Goal: Information Seeking & Learning: Find specific page/section

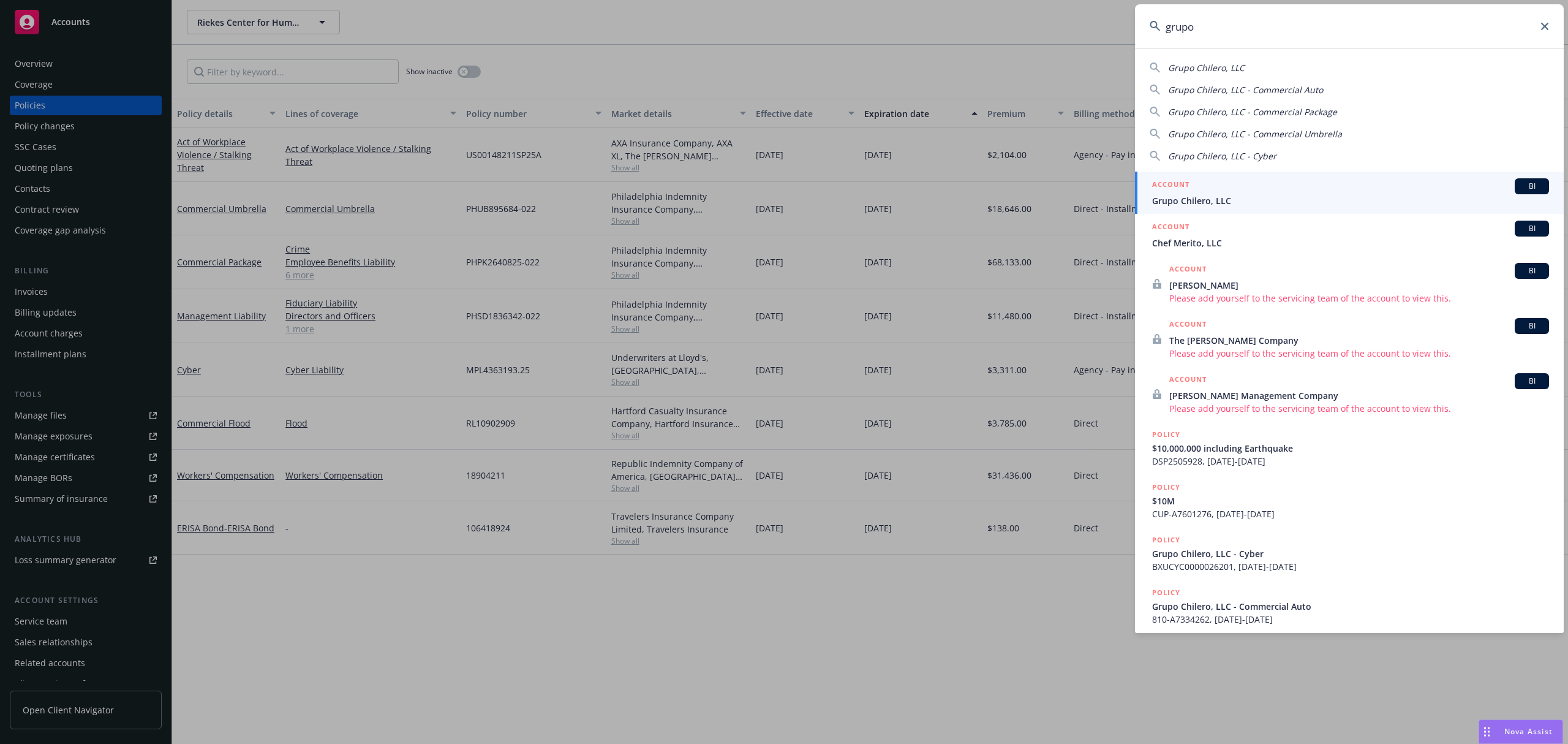
drag, startPoint x: 1224, startPoint y: 29, endPoint x: 805, endPoint y: 0, distance: 420.0
click at [839, 0] on div "grupo Grupo Chilero, LLC Grupo Chilero, LLC - Commercial Auto Grupo Chilero, LL…" at bounding box center [784, 372] width 1568 height 744
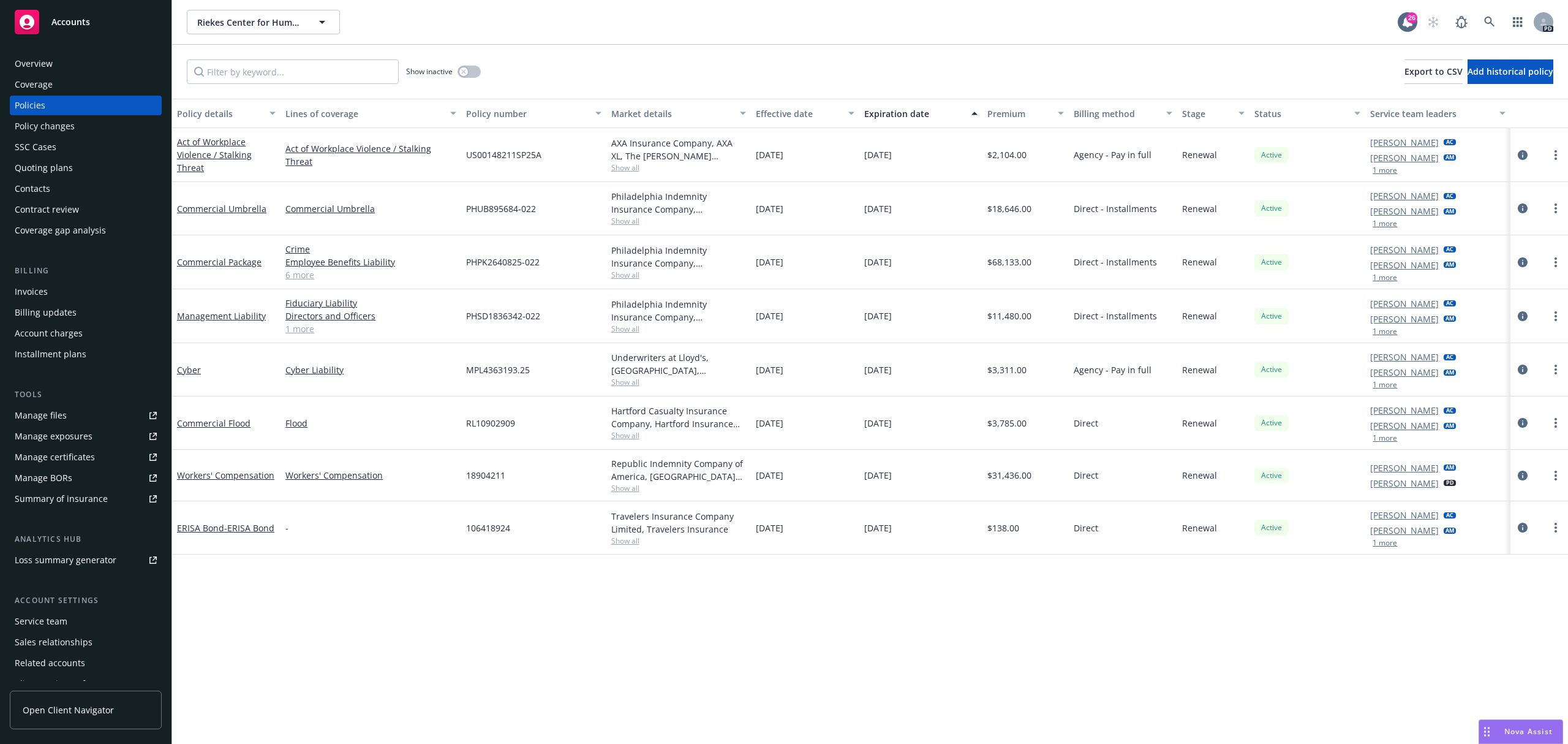
click at [1506, 733] on span "Nova Assist" at bounding box center [1528, 732] width 48 height 11
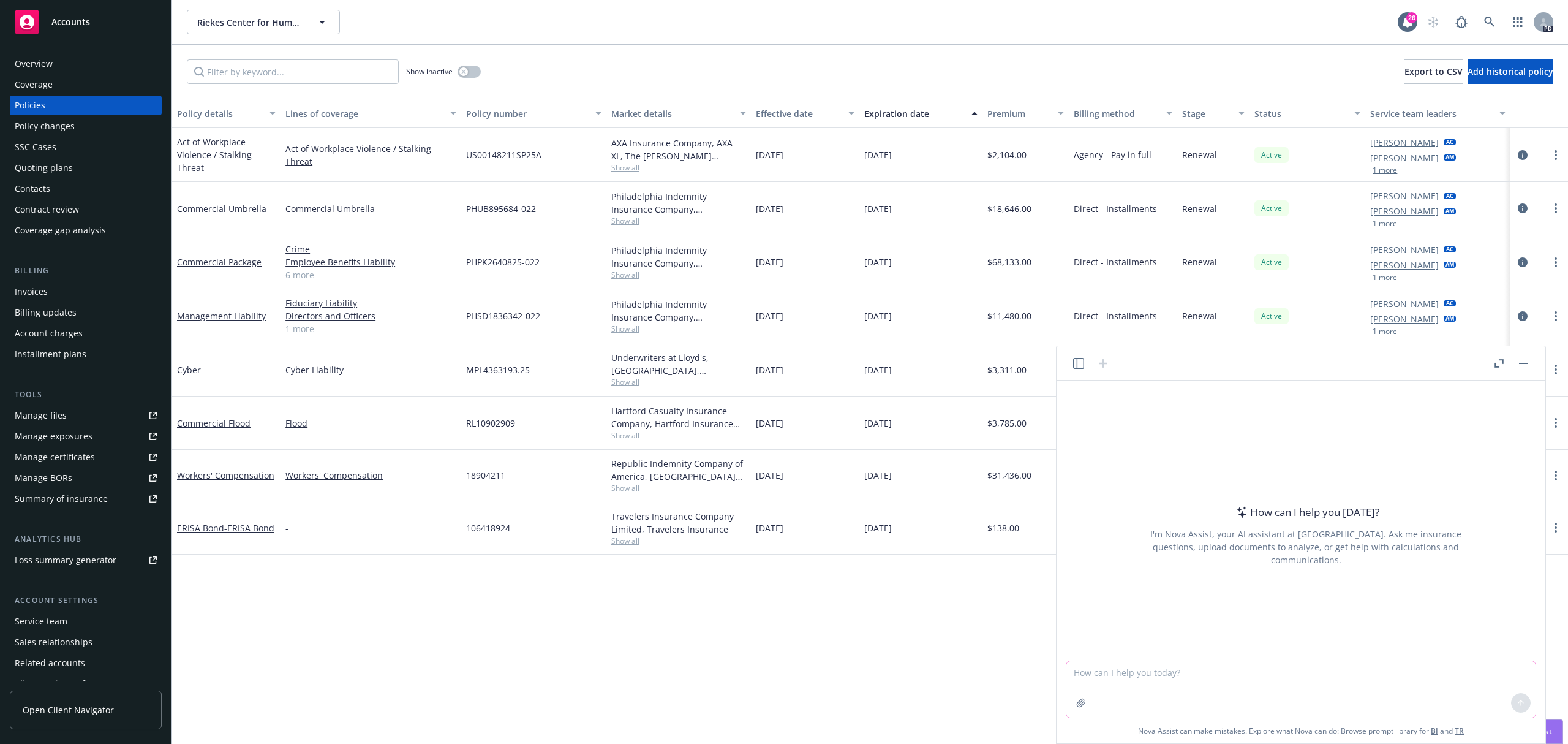
click at [1243, 697] on textarea at bounding box center [1301, 690] width 469 height 57
type textarea "N"
paste textarea "Loremi, Dolo sit amet cons! A’e sedd eiusmod te inc utla etdolo mag! Aliq, E’a …"
type textarea "Lor ip dolorsi ame cons adip elits doe, temp inc utlaboree dol mag ali enim. Ad…"
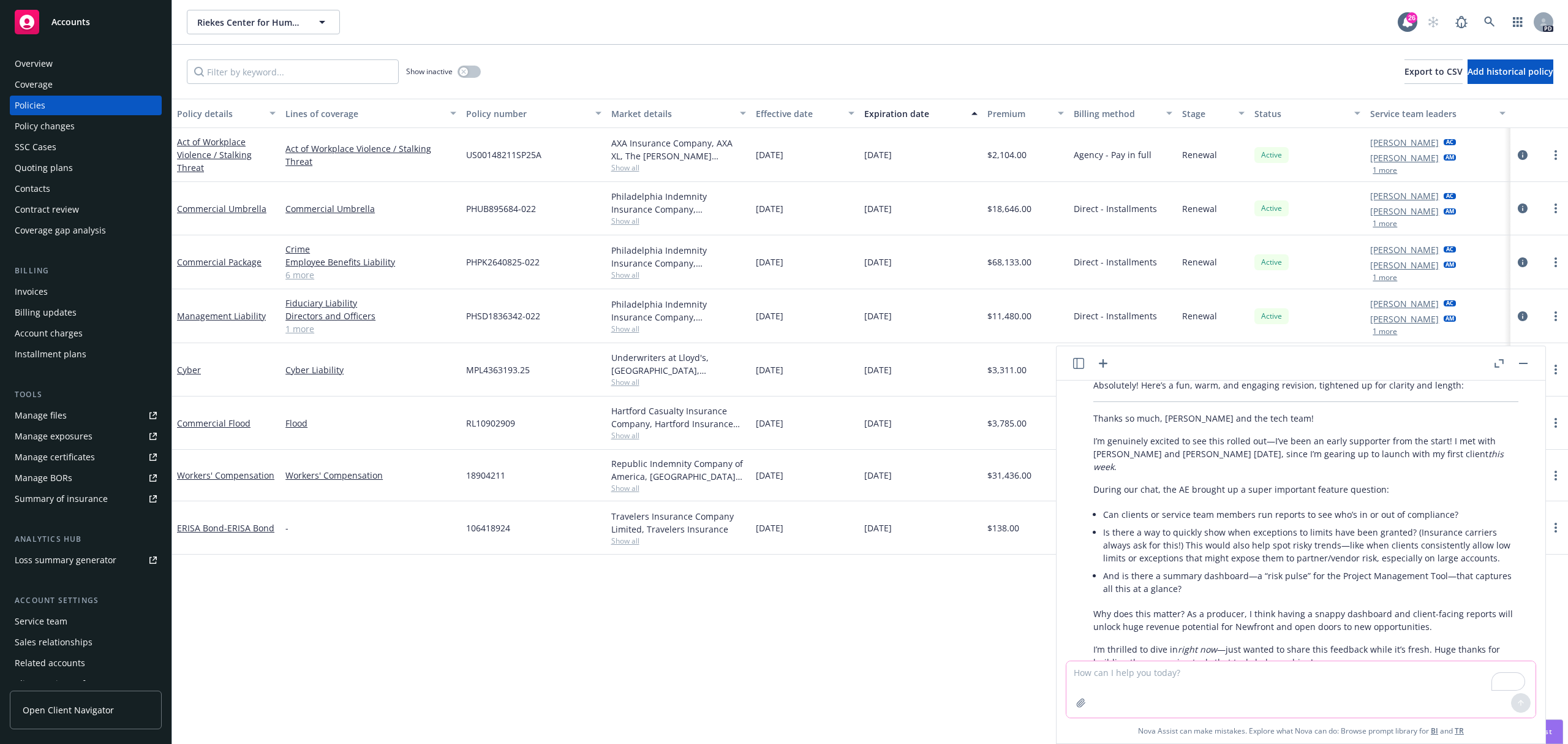
scroll to position [366, 0]
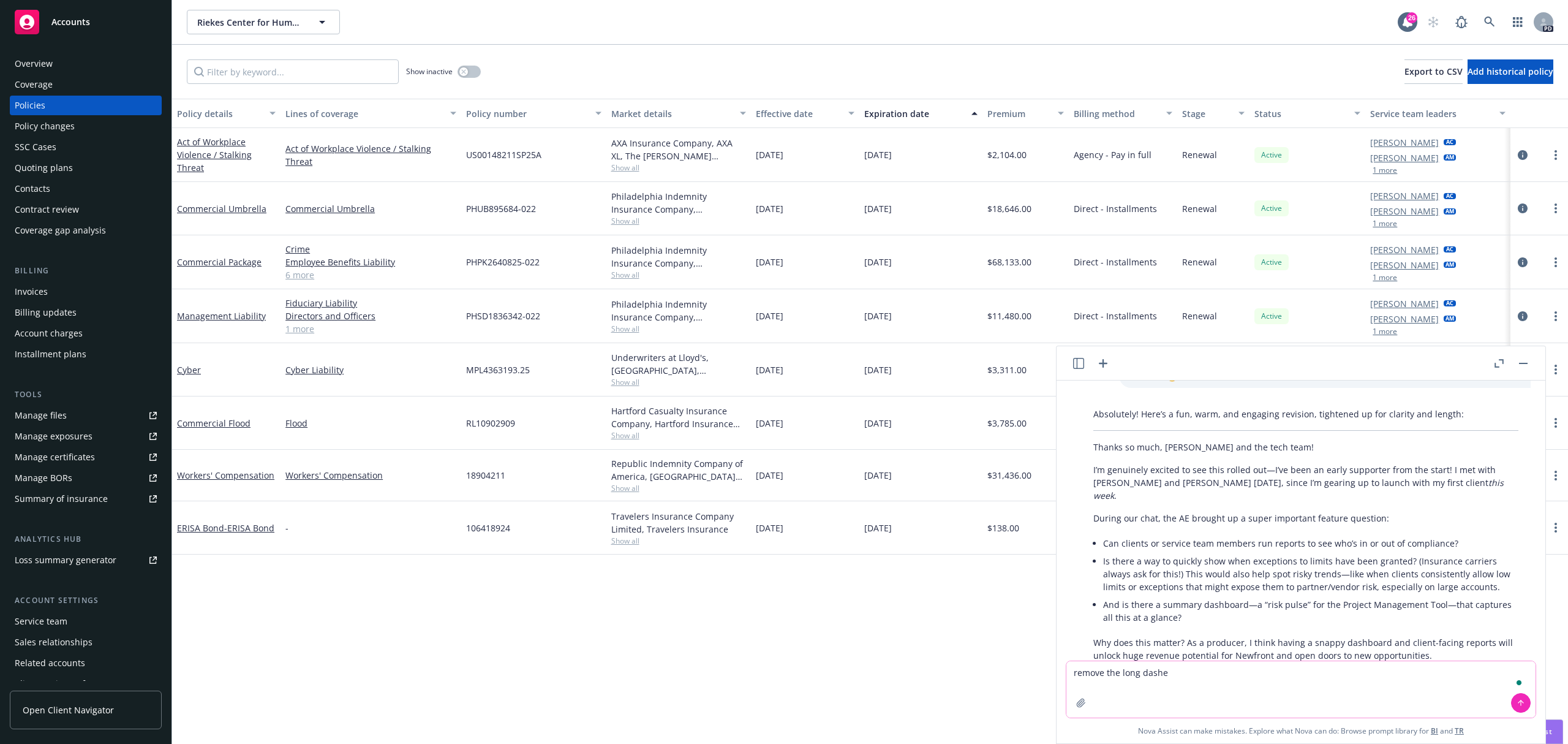
type textarea "remove the long dashes"
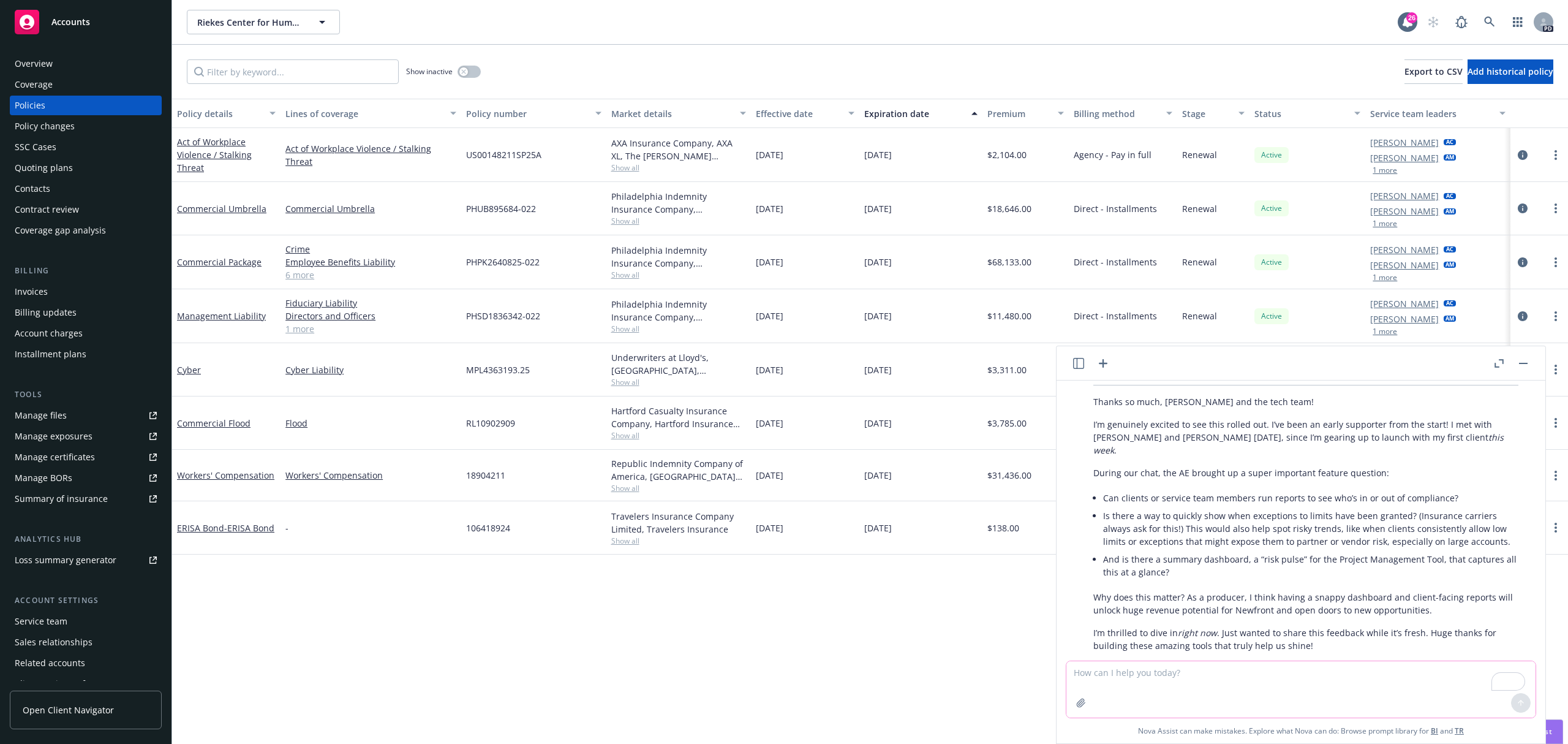
scroll to position [787, 0]
type textarea "P"
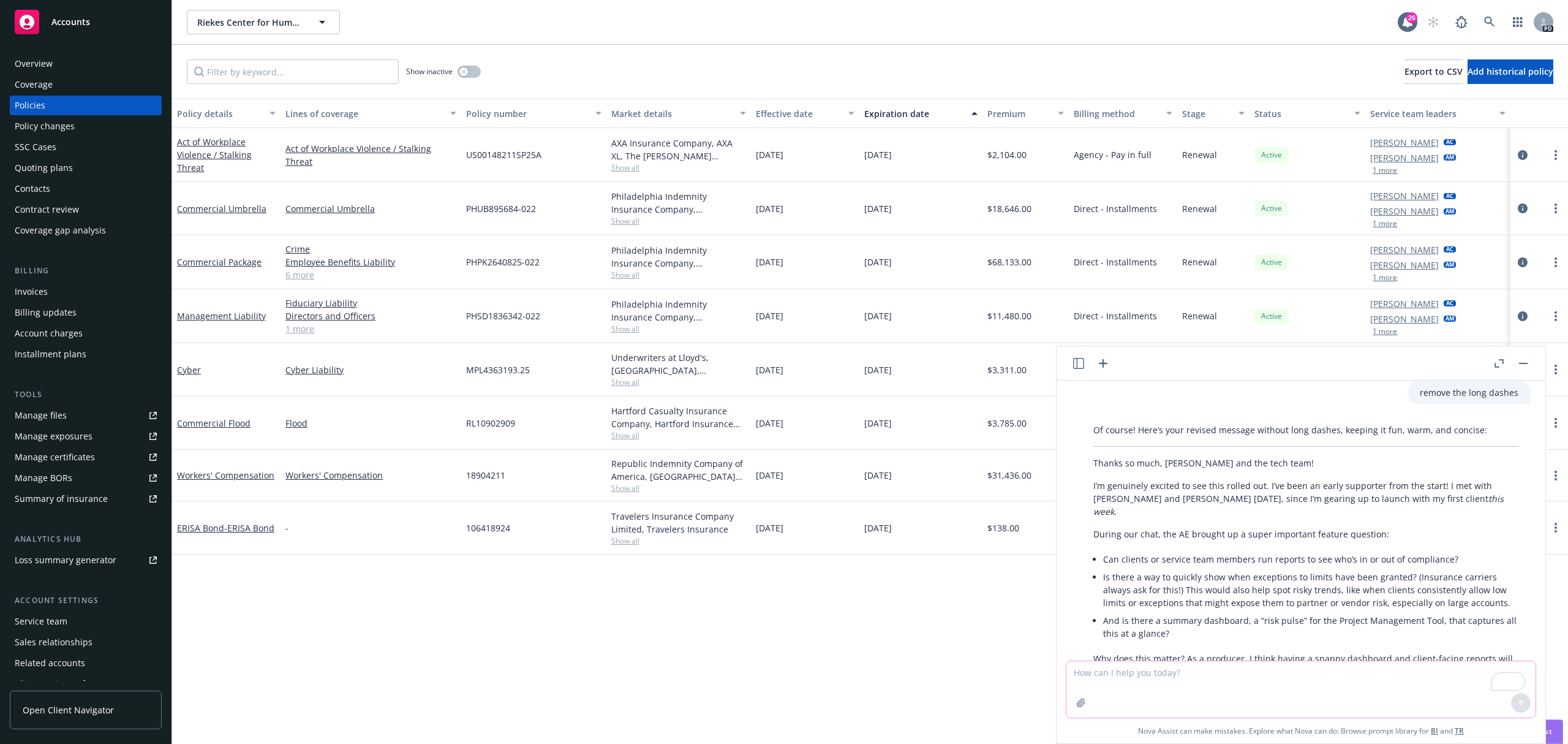
scroll to position [646, 0]
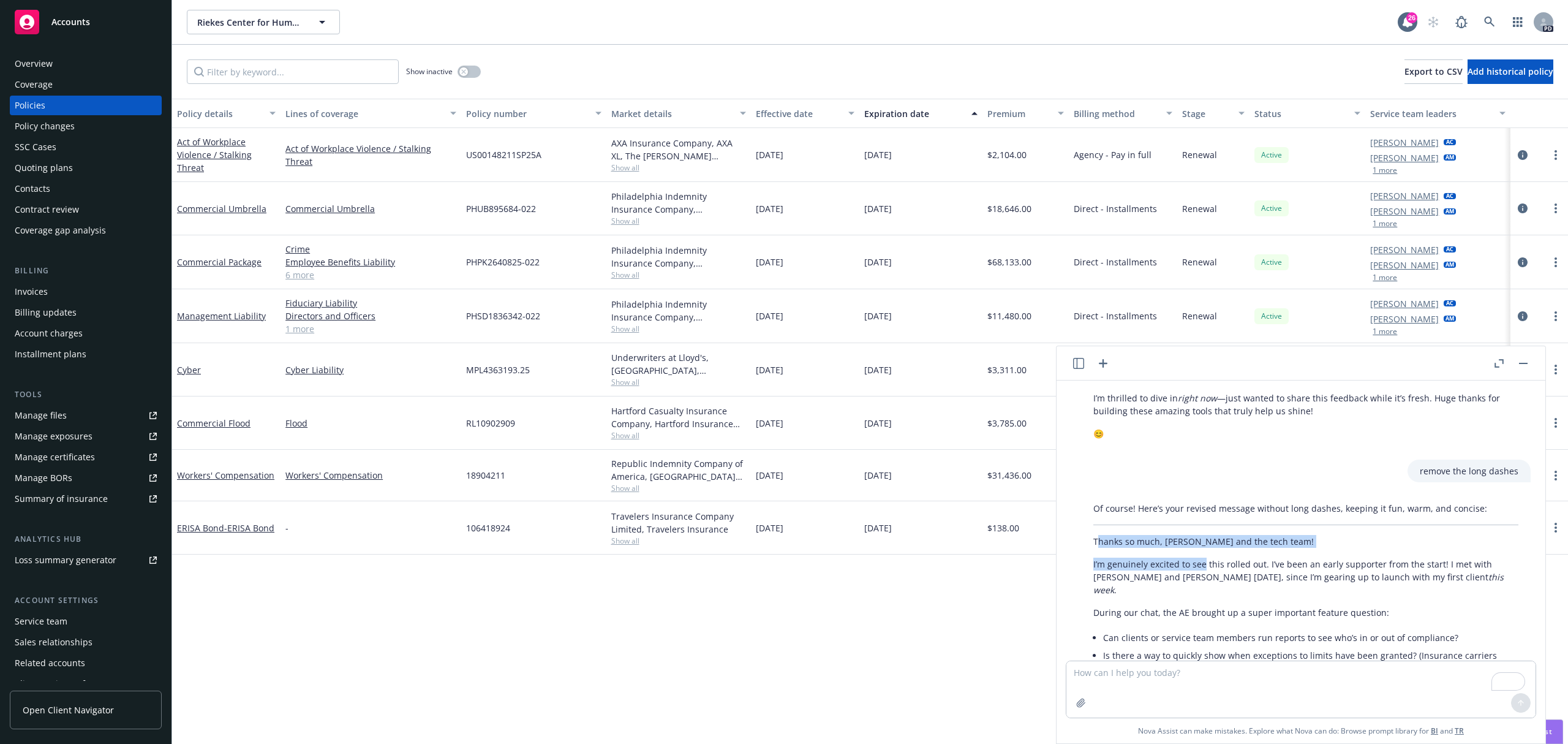
drag, startPoint x: 1103, startPoint y: 530, endPoint x: 1212, endPoint y: 559, distance: 112.8
click at [1212, 559] on div "Of course! Here’s your revised message without long dashes, keeping it fun, war…" at bounding box center [1306, 658] width 450 height 322
click at [1113, 540] on div "Of course! Here’s your revised message without long dashes, keeping it fun, war…" at bounding box center [1306, 658] width 450 height 322
click at [1100, 535] on p "Thanks so much, [PERSON_NAME] and the tech team!" at bounding box center [1306, 541] width 425 height 13
drag, startPoint x: 1095, startPoint y: 526, endPoint x: 1140, endPoint y: 526, distance: 45.0
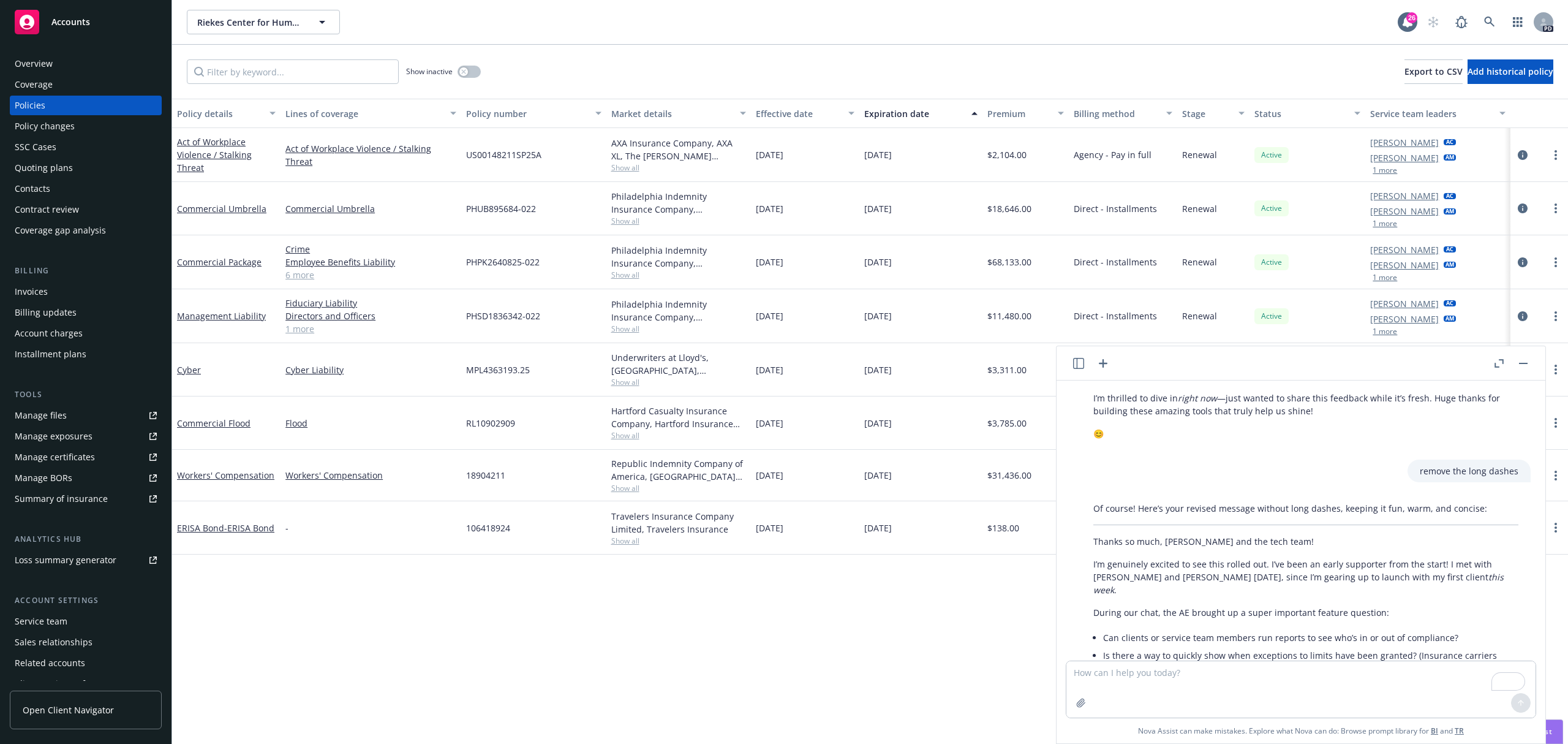
click at [1107, 535] on p "Thanks so much, [PERSON_NAME] and the tech team!" at bounding box center [1306, 541] width 425 height 13
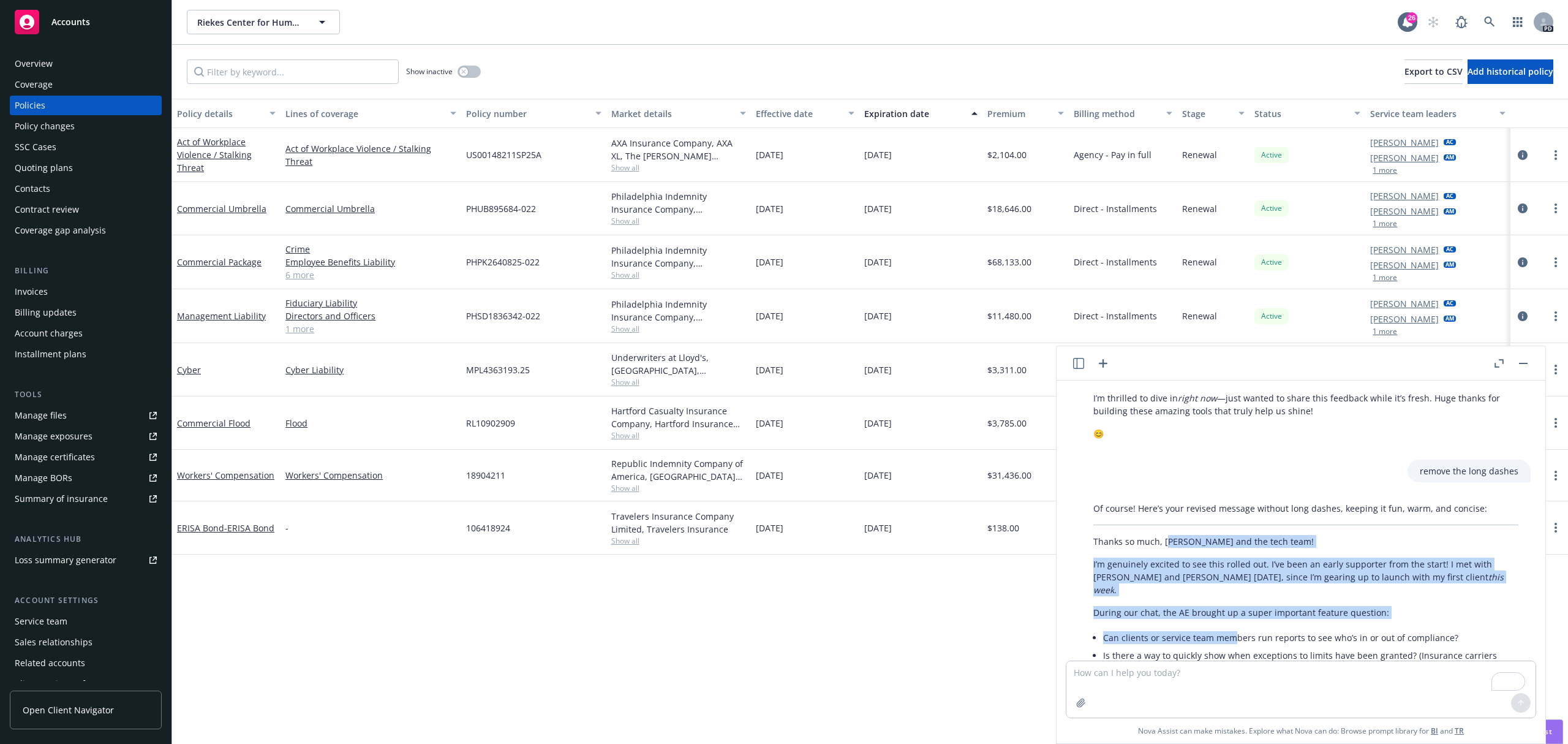
drag, startPoint x: 1185, startPoint y: 543, endPoint x: 1236, endPoint y: 604, distance: 79.5
click at [1236, 604] on div "Of course! Here’s your revised message without long dashes, keeping it fun, war…" at bounding box center [1306, 658] width 450 height 322
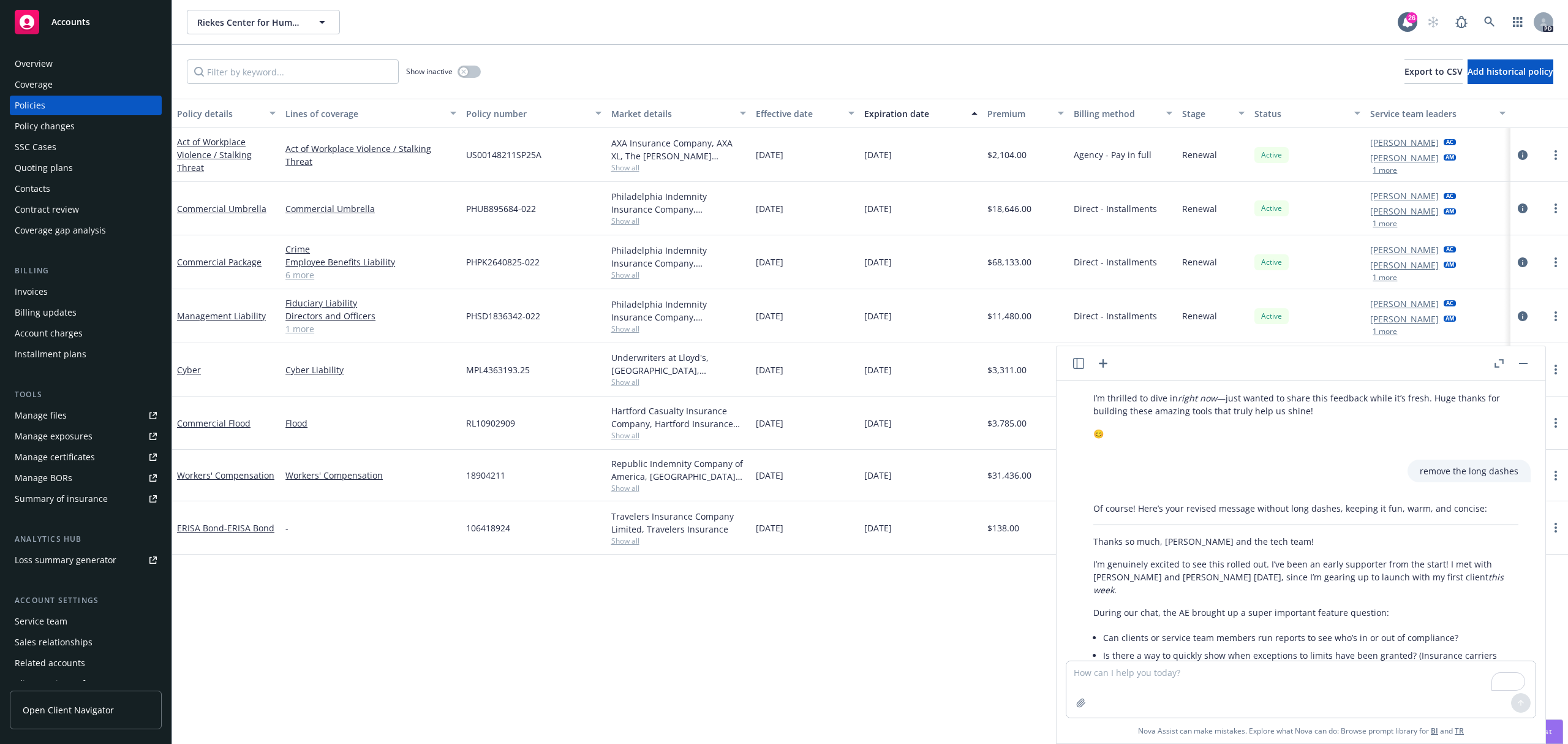
click at [1097, 535] on p "Thanks so much, [PERSON_NAME] and the tech team!" at bounding box center [1306, 541] width 425 height 13
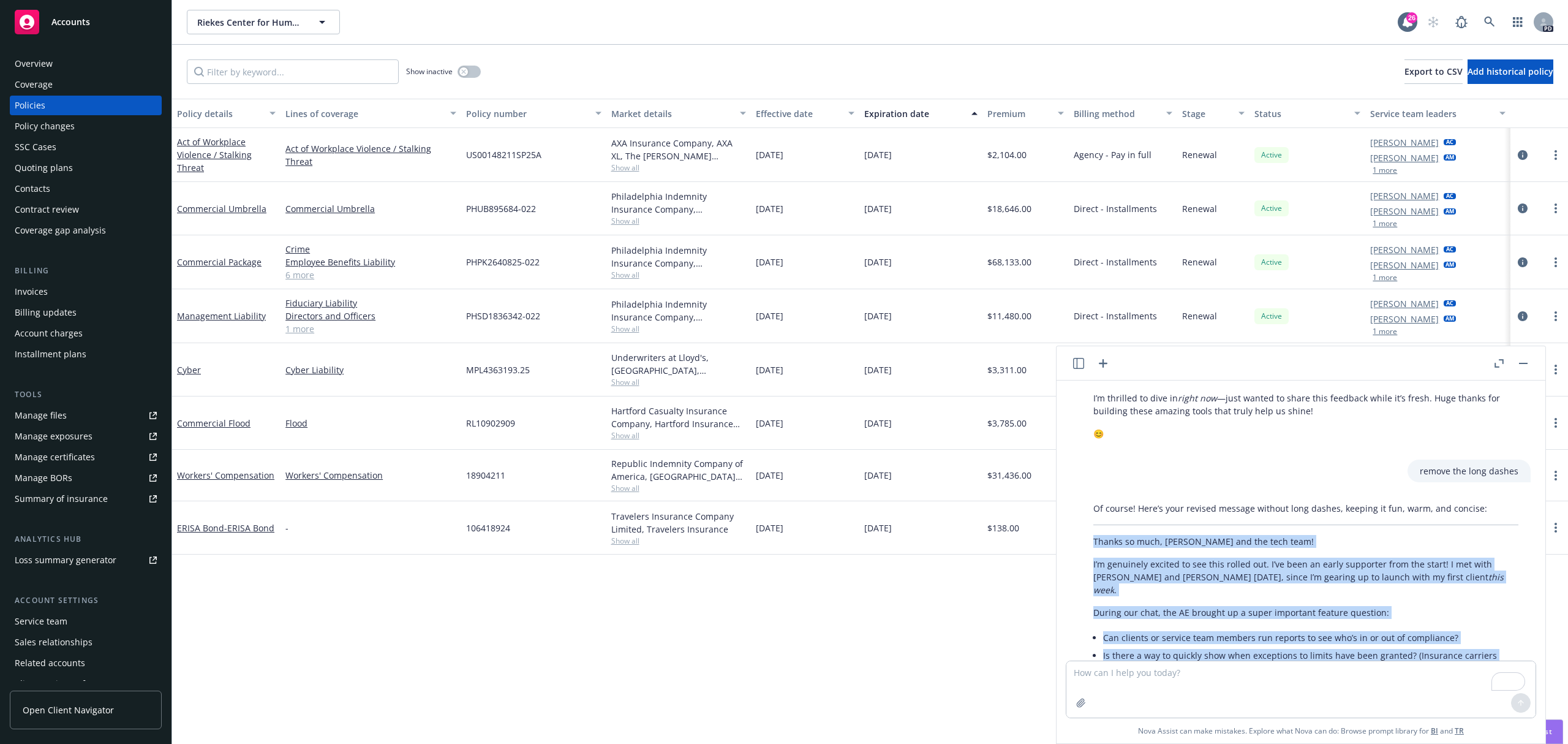
scroll to position [810, 0]
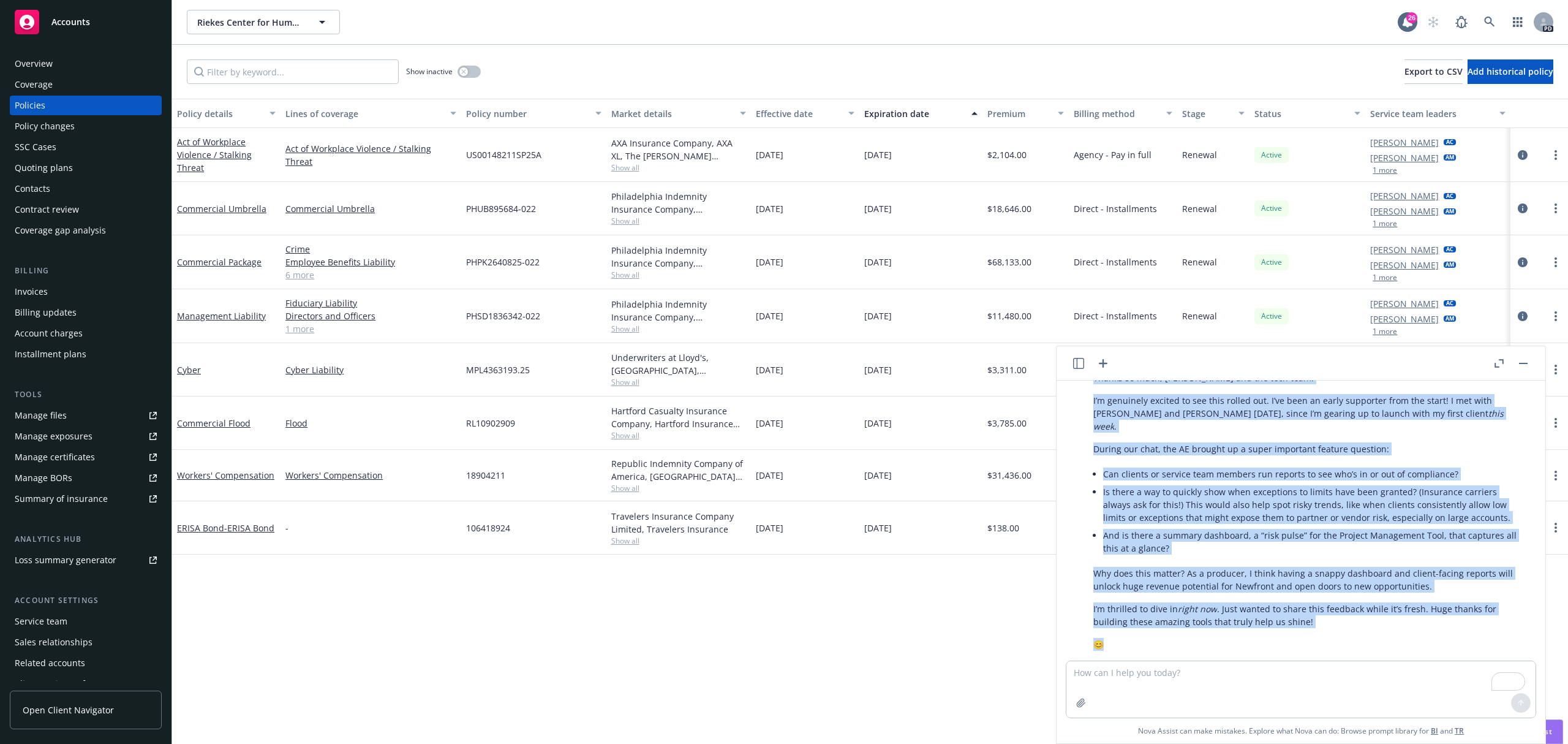
drag, startPoint x: 1094, startPoint y: 527, endPoint x: 1244, endPoint y: 652, distance: 195.3
click at [1244, 652] on div "Fix my grammer and make this sound fun, warm and enagining and not too long. Th…" at bounding box center [1301, 520] width 479 height 280
copy div "Loremi do sita, Cons adi eli sedd eius! T’i utlaboree dolorem al eni admi venia…"
click at [1252, 692] on textarea "To enrich screen reader interactions, please activate Accessibility in Grammarl…" at bounding box center [1301, 690] width 469 height 57
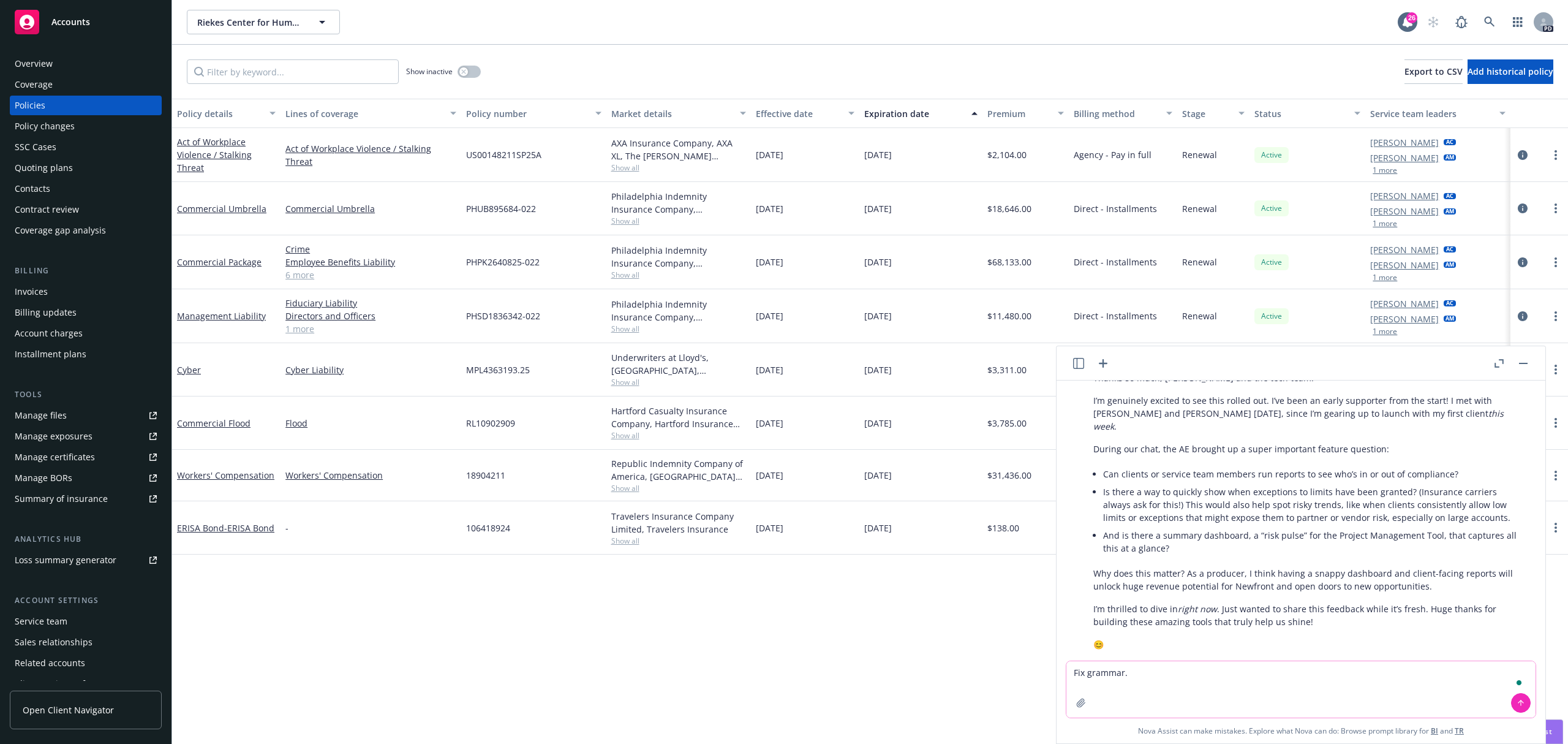
paste textarea "Loremi do sita, Cons adi eli sedd eius! T’i utlaboree dolorem al eni admi venia…"
type textarea "Lor ipsumdo. Sitame co adip, Elit sed doe temp inci! U’l etdolorem aliquae ad m…"
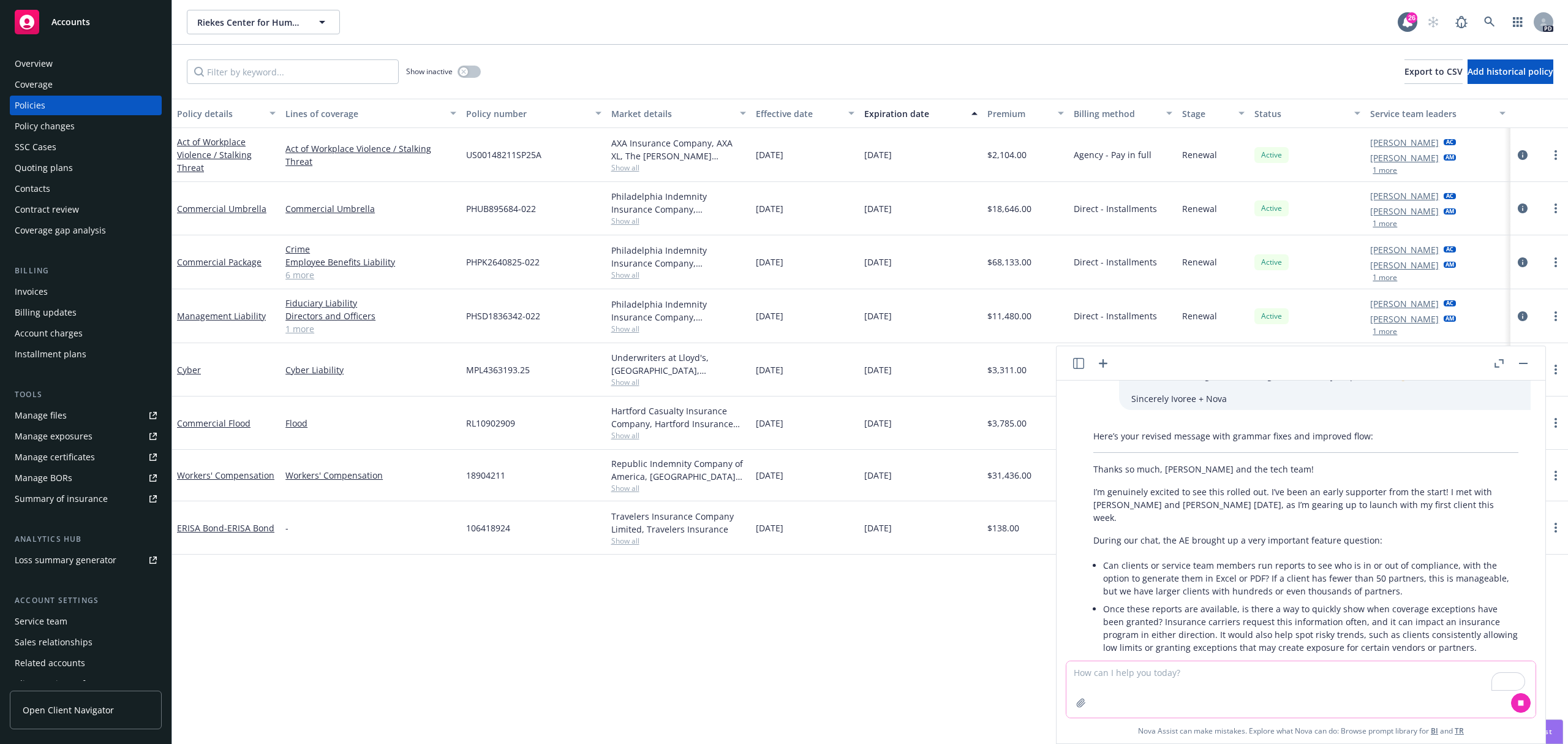
scroll to position [1350, 0]
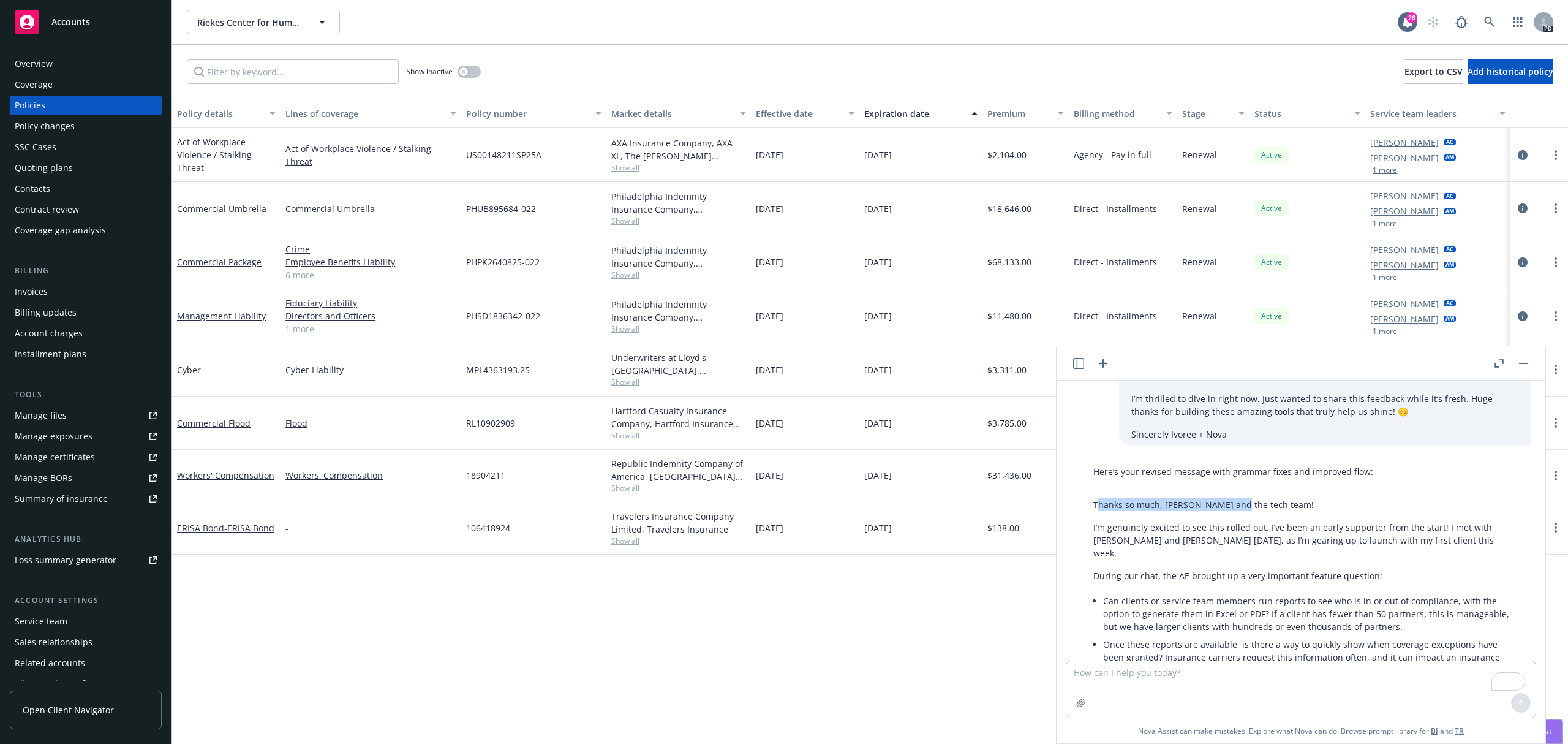
drag, startPoint x: 1096, startPoint y: 465, endPoint x: 1276, endPoint y: 487, distance: 181.3
click at [1253, 479] on div "Here’s your revised message with grammar fixes and improved flow: Thanks so muc…" at bounding box center [1306, 658] width 450 height 396
drag, startPoint x: 1276, startPoint y: 487, endPoint x: 1343, endPoint y: 526, distance: 77.5
click at [1286, 520] on p "I’m genuinely excited to see this rolled out. I’ve been an early supporter from…" at bounding box center [1306, 540] width 425 height 38
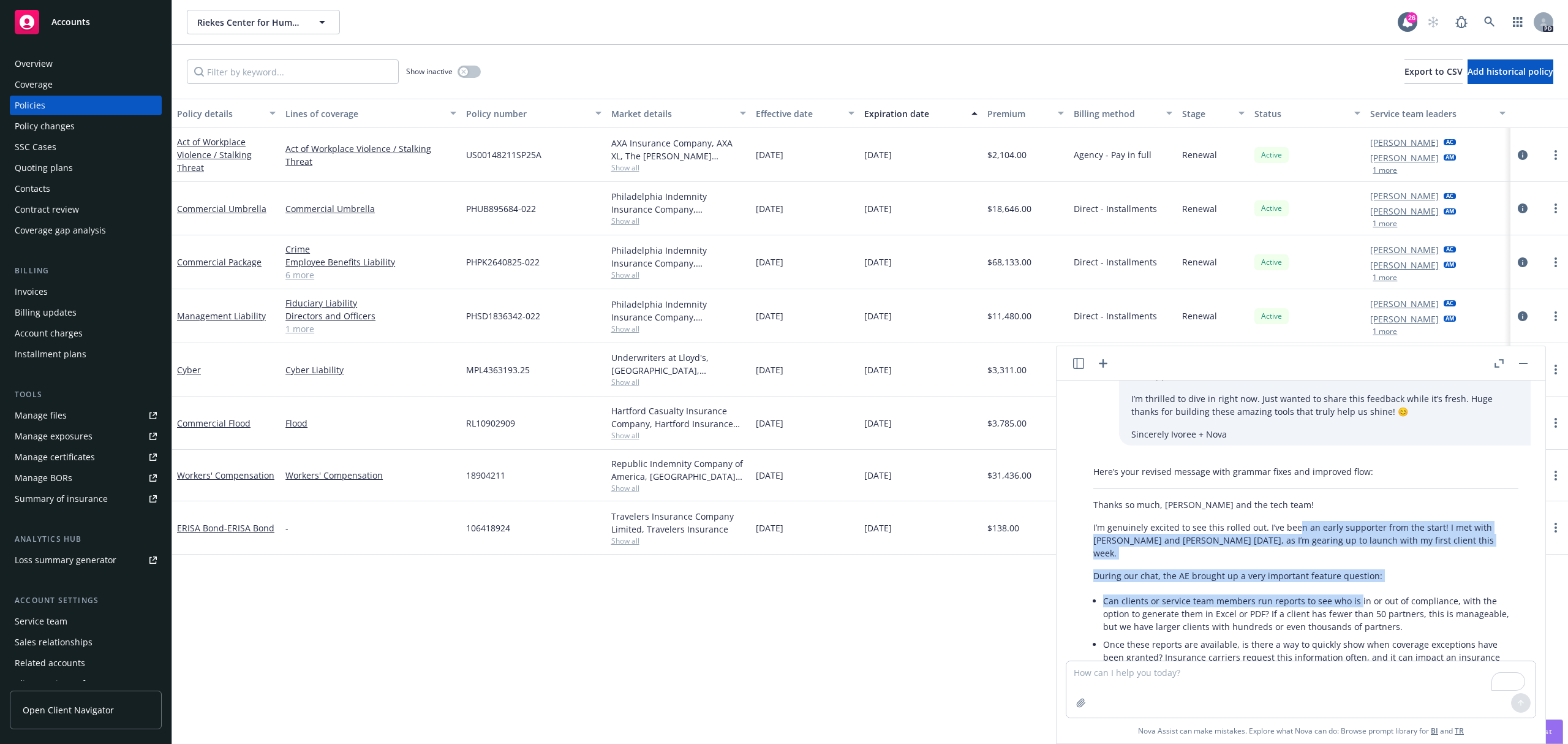
drag, startPoint x: 1343, startPoint y: 526, endPoint x: 1356, endPoint y: 540, distance: 19.1
click at [1356, 540] on div "Here’s your revised message with grammar fixes and improved flow: Thanks so muc…" at bounding box center [1306, 658] width 450 height 396
drag, startPoint x: 1135, startPoint y: 498, endPoint x: 1108, endPoint y: 485, distance: 30.0
click at [1133, 520] on p "I’m genuinely excited to see this rolled out. I’ve been an early supporter from…" at bounding box center [1306, 540] width 425 height 38
click at [1098, 498] on p "Thanks so much, [PERSON_NAME] and the tech team!" at bounding box center [1306, 504] width 425 height 13
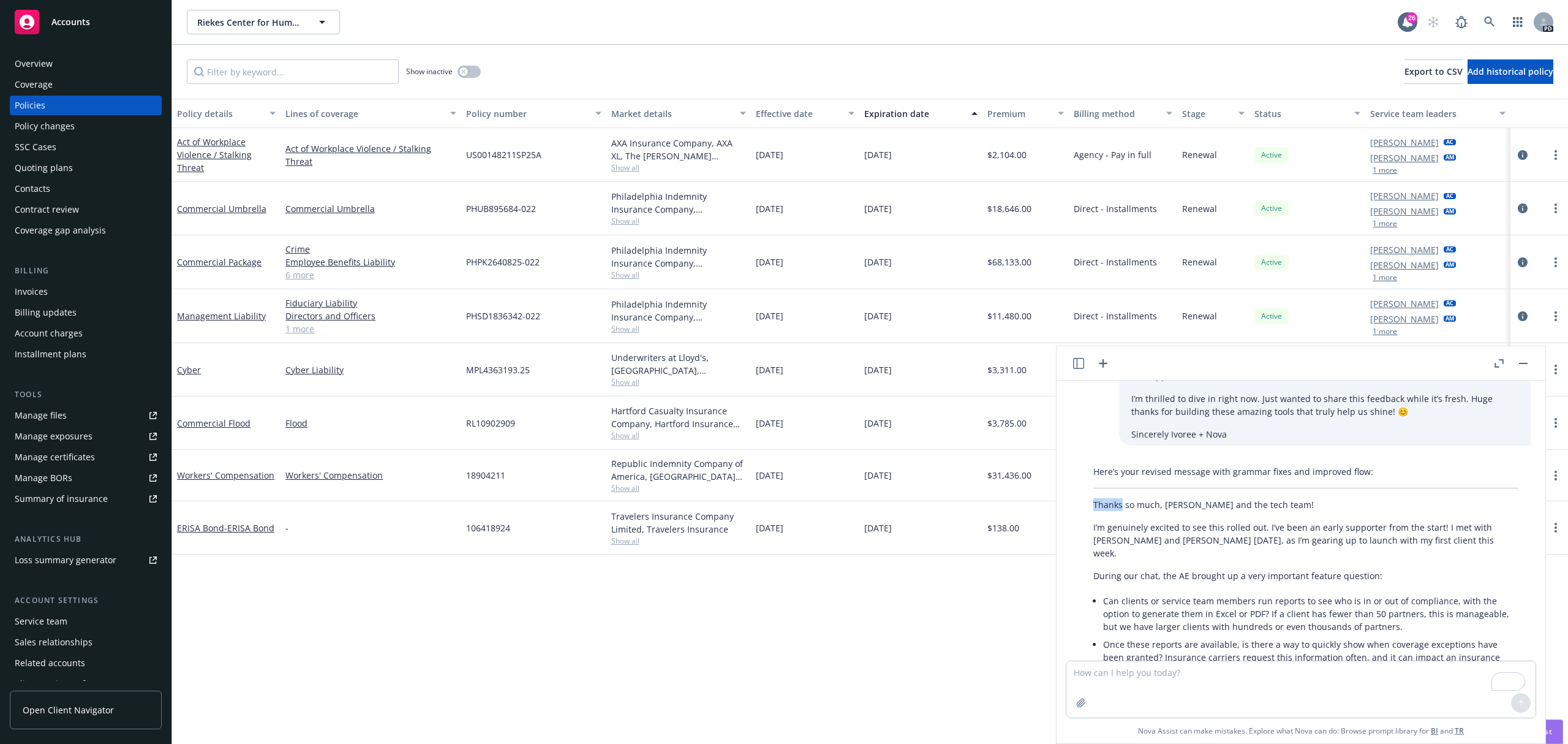
drag, startPoint x: 1098, startPoint y: 464, endPoint x: 1172, endPoint y: 475, distance: 74.8
click at [1120, 498] on p "Thanks so much, [PERSON_NAME] and the tech team!" at bounding box center [1306, 504] width 425 height 13
click at [1164, 498] on p "Thanks so much, [PERSON_NAME] and the tech team!" at bounding box center [1306, 504] width 425 height 13
drag, startPoint x: 1172, startPoint y: 475, endPoint x: 1191, endPoint y: 484, distance: 21.0
click at [1258, 498] on div "Here’s your revised message with grammar fixes and improved flow: Thanks so muc…" at bounding box center [1306, 658] width 450 height 396
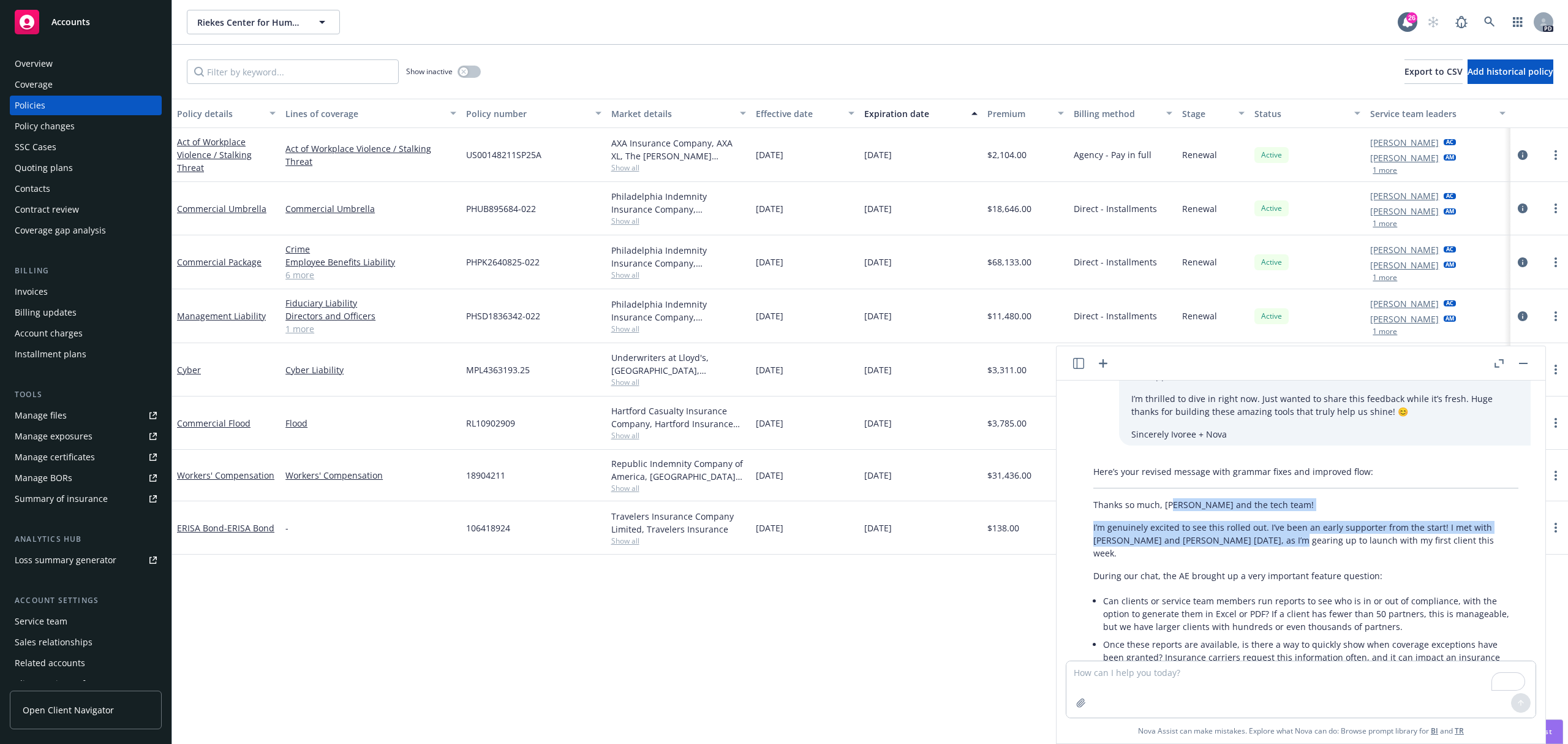
click at [1117, 481] on div "Here’s your revised message with grammar fixes and improved flow: Thanks so muc…" at bounding box center [1306, 658] width 450 height 396
drag, startPoint x: 1096, startPoint y: 466, endPoint x: 1276, endPoint y: 496, distance: 182.5
click at [1283, 496] on div "Here’s your revised message with grammar fixes and improved flow: Thanks so muc…" at bounding box center [1306, 658] width 450 height 396
click at [1092, 465] on div "Here’s your revised message with grammar fixes and improved flow: Thanks so muc…" at bounding box center [1306, 658] width 450 height 396
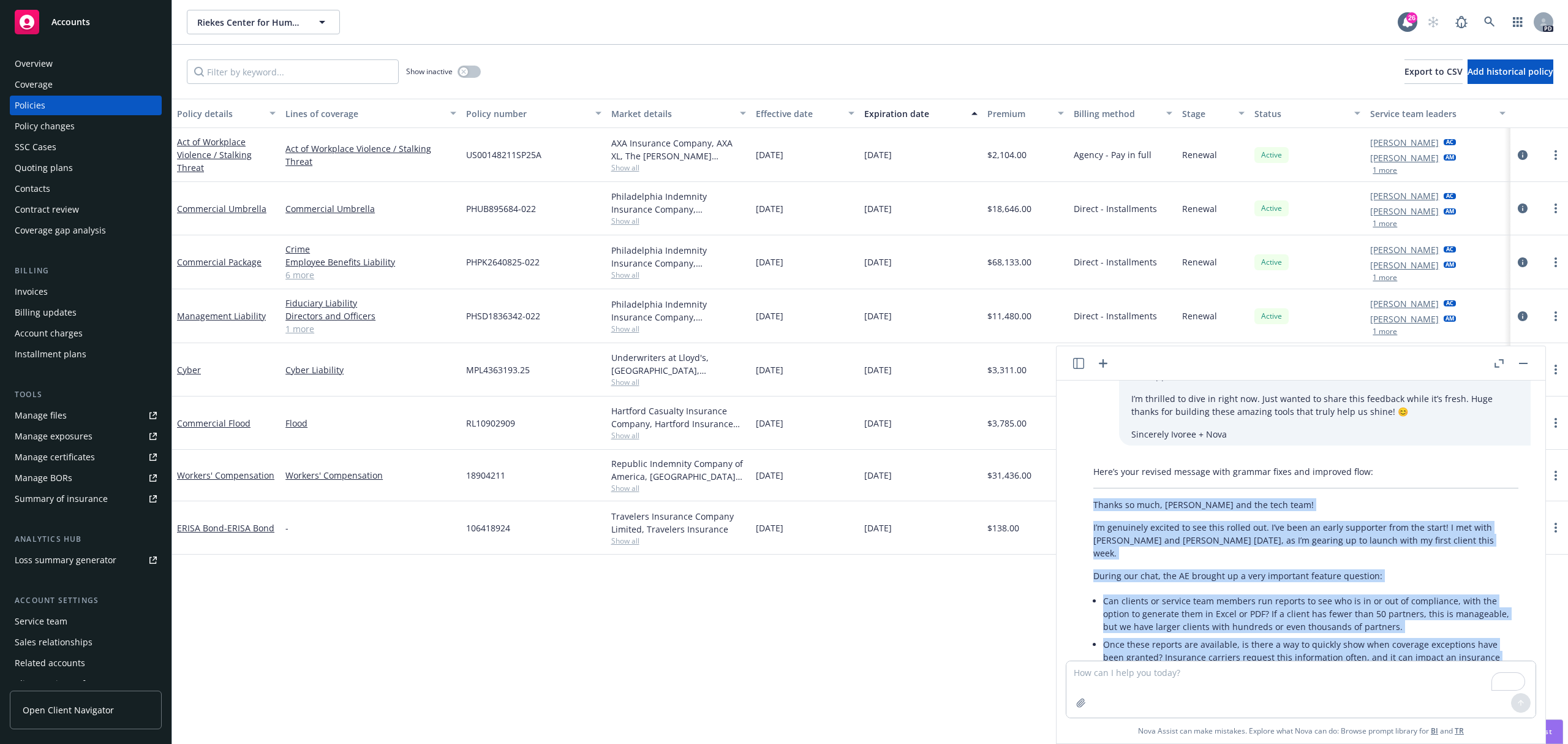
scroll to position [1526, 0]
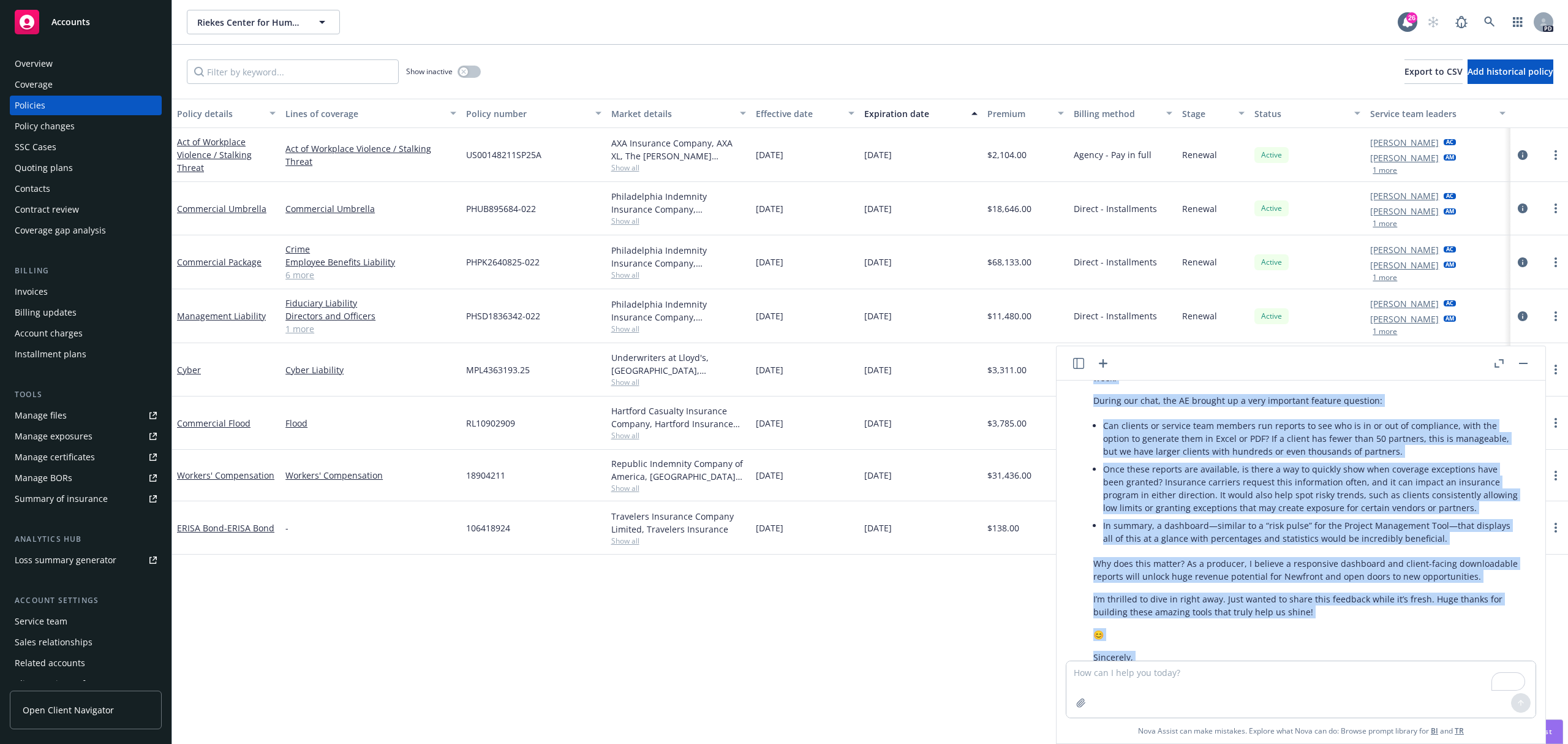
drag, startPoint x: 1095, startPoint y: 464, endPoint x: 1368, endPoint y: 608, distance: 308.7
click at [1384, 625] on div "Here’s your revised message with grammar fixes and improved flow: Thanks so muc…" at bounding box center [1306, 483] width 450 height 396
copy div "Loremi do sita, Cons adi eli sedd eius! T’i utlaboree dolorem al eni admi venia…"
click at [1078, 365] on icon "button" at bounding box center [1079, 364] width 11 height 11
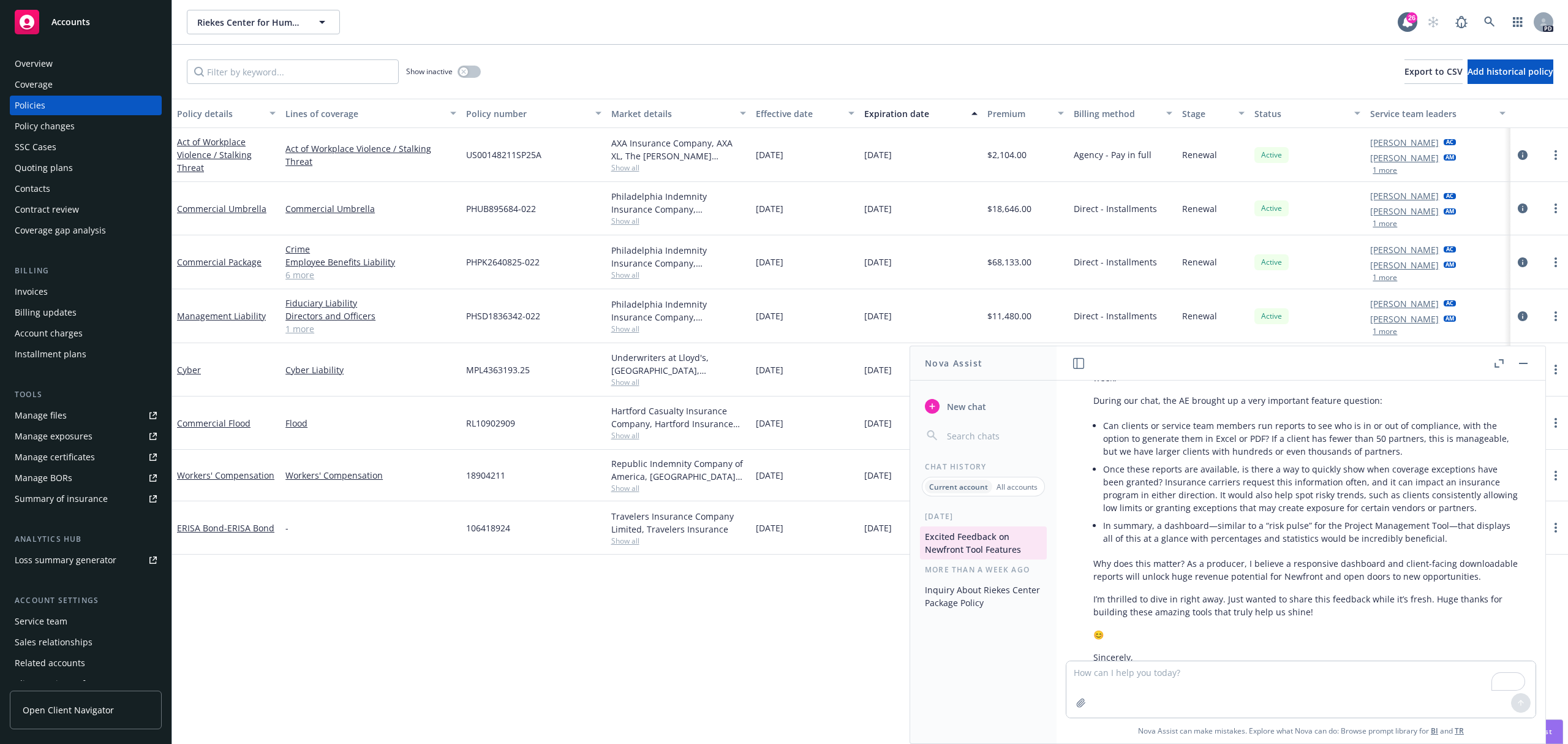
click at [1011, 487] on p "All accounts" at bounding box center [1018, 487] width 41 height 11
click at [1011, 487] on p "All accounts" at bounding box center [1015, 487] width 43 height 11
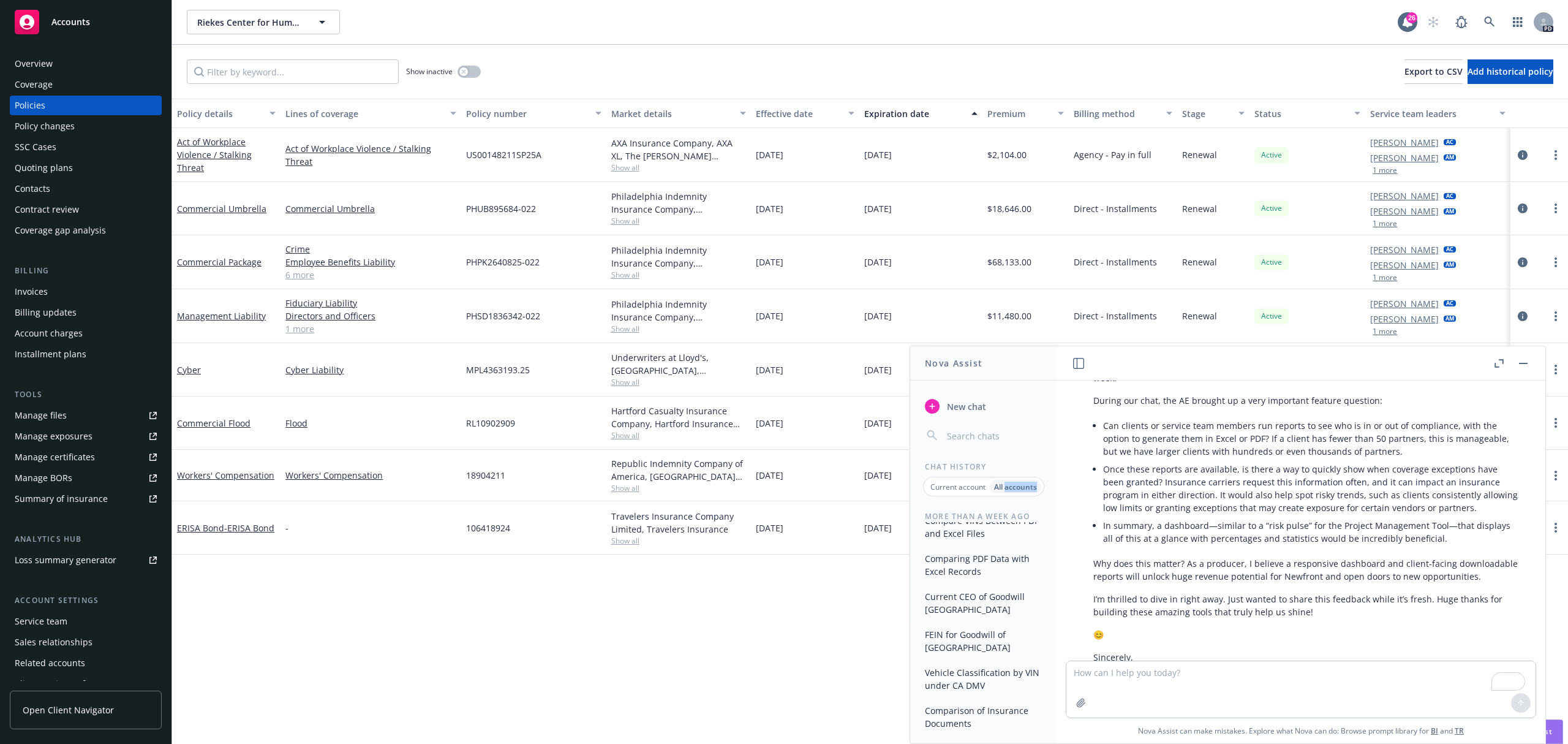
scroll to position [2740, 0]
click at [961, 486] on p "Current account" at bounding box center [958, 487] width 55 height 11
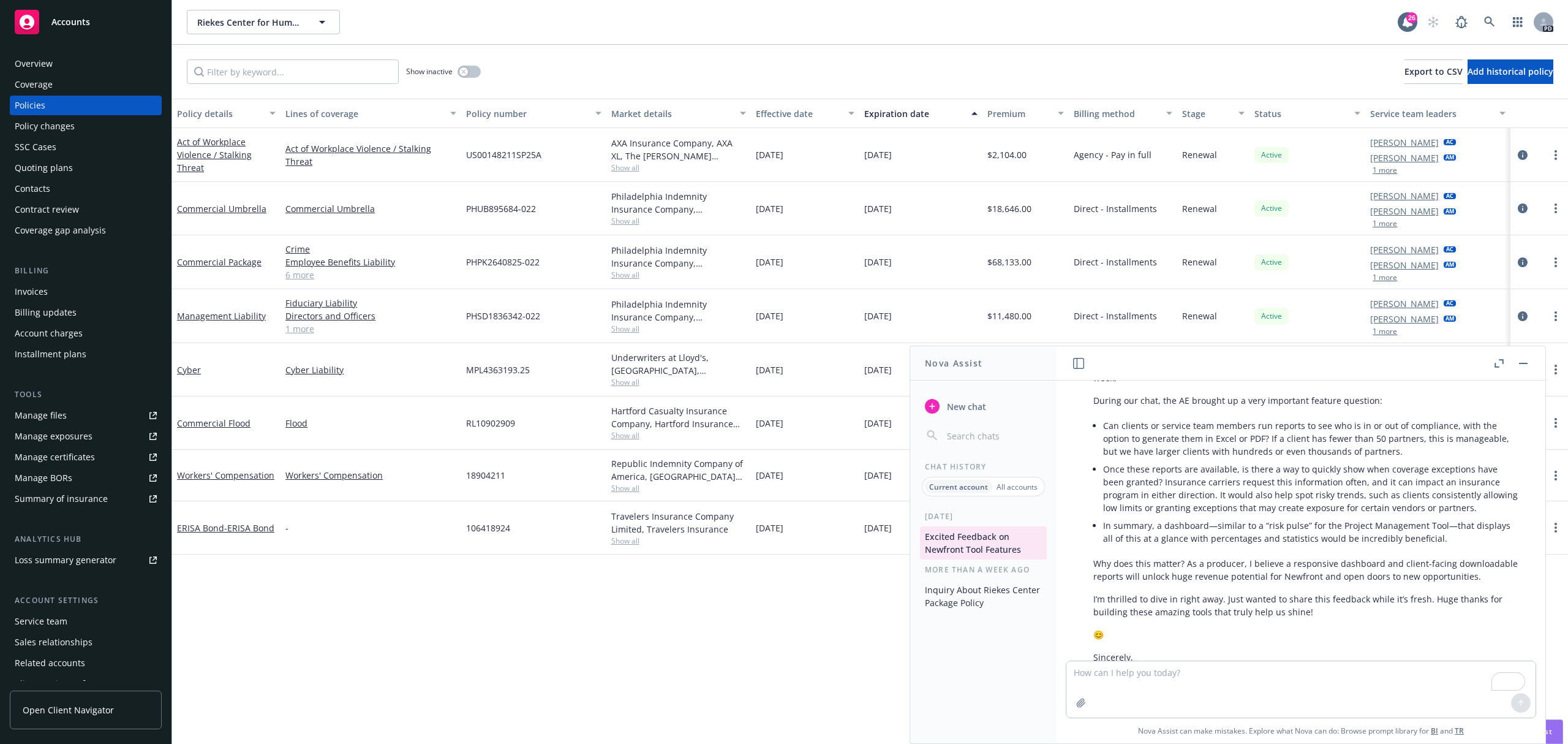
scroll to position [0, 0]
click at [1029, 490] on p "All accounts" at bounding box center [1018, 487] width 41 height 11
click at [956, 488] on p "Current account" at bounding box center [958, 487] width 55 height 11
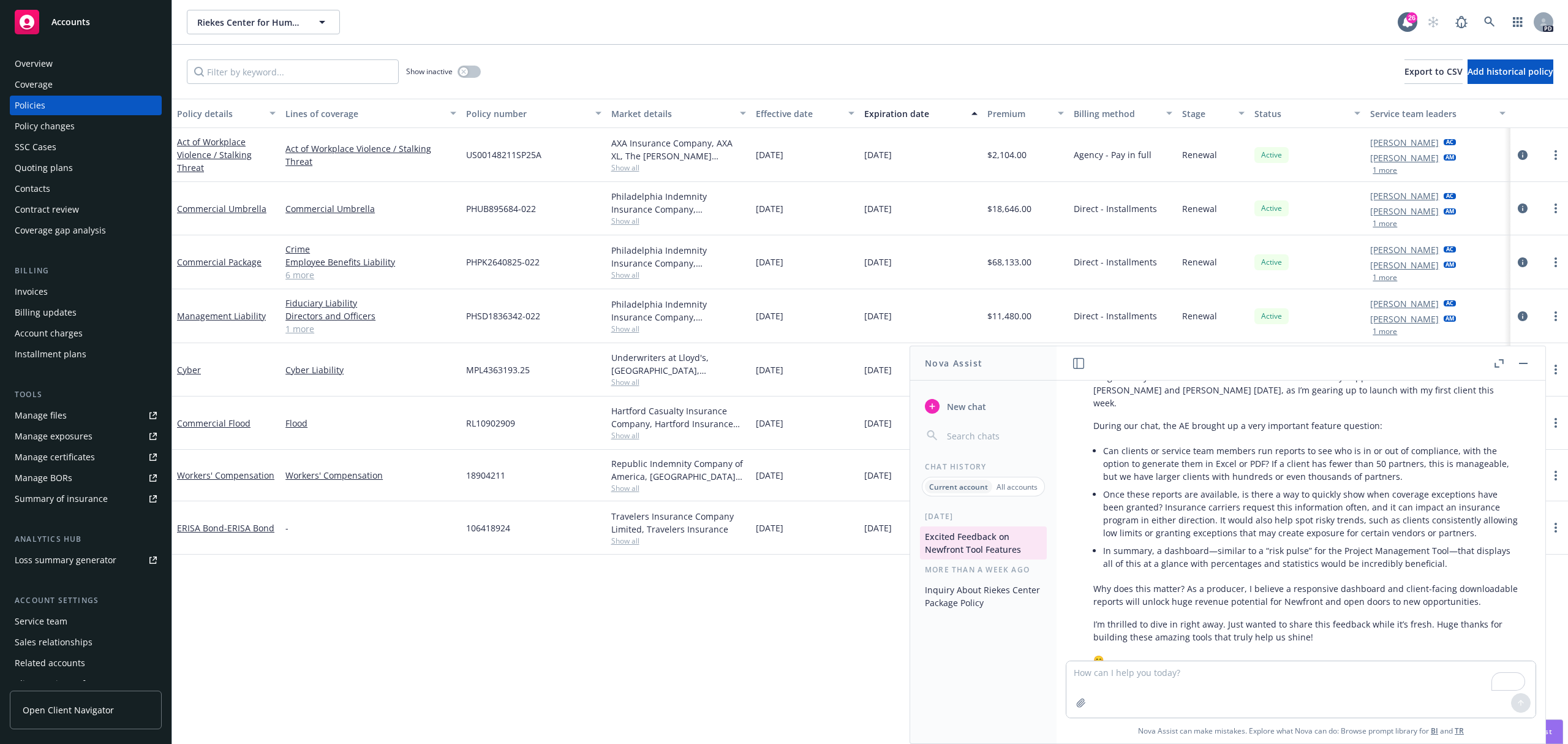
scroll to position [1526, 0]
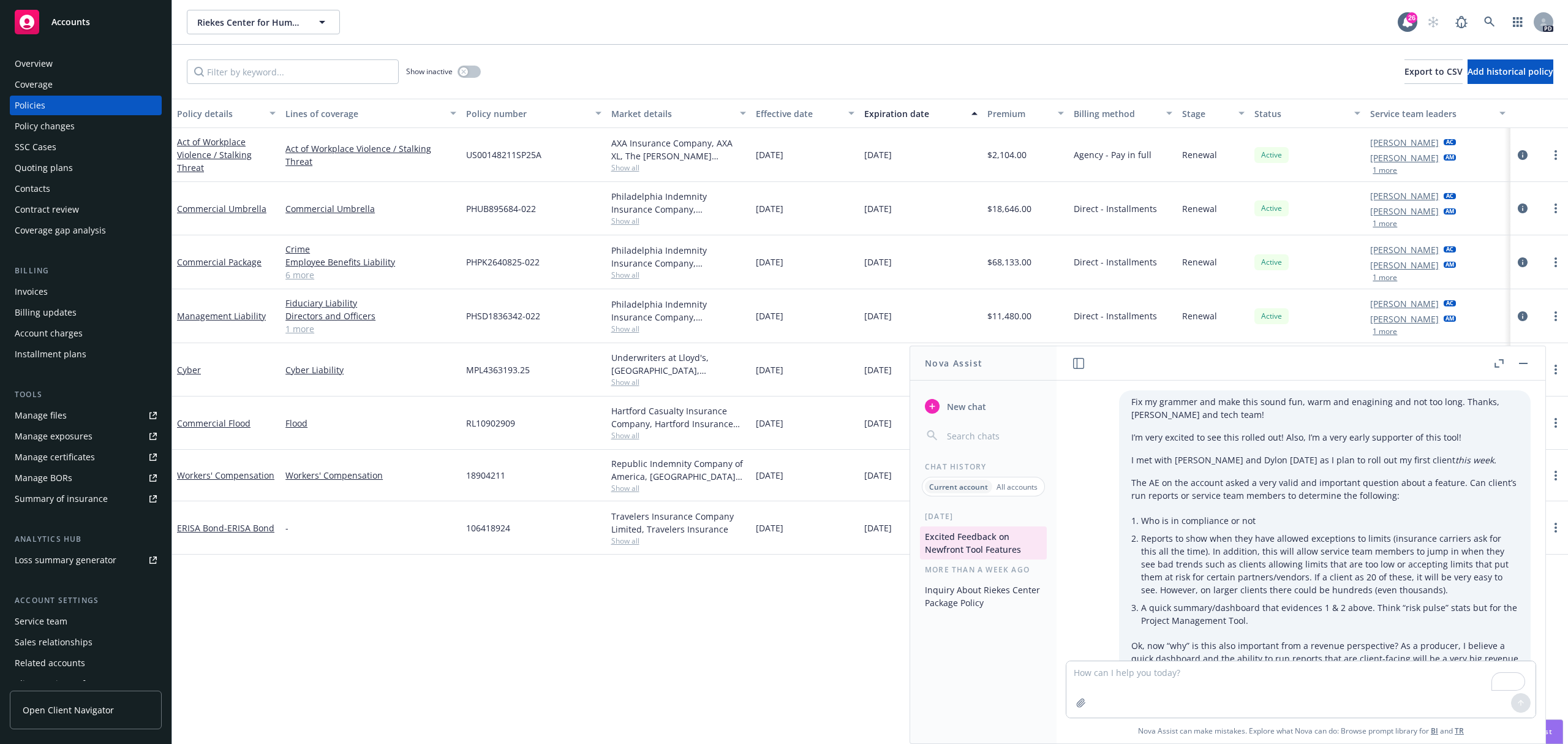
scroll to position [1526, 0]
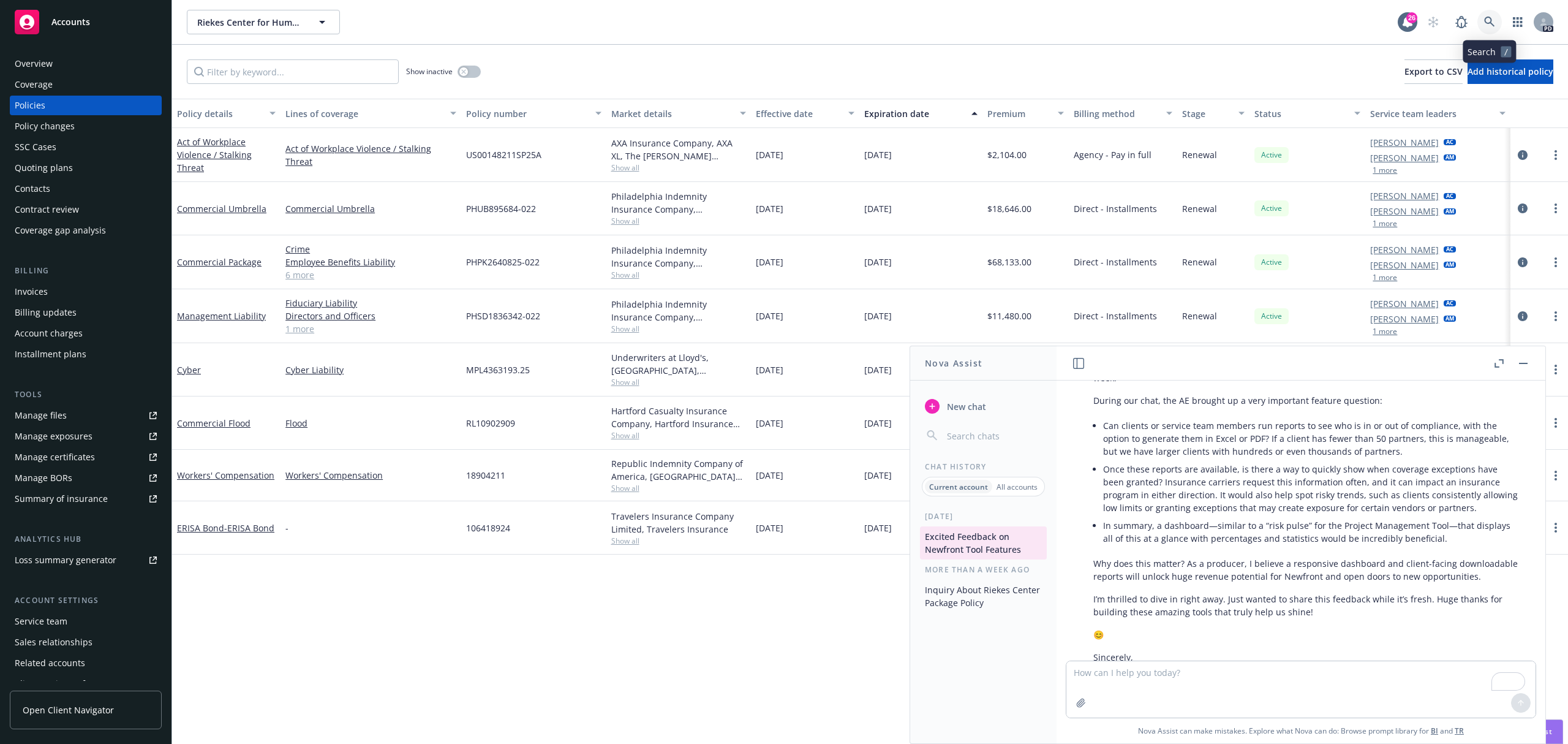
click at [1488, 20] on icon at bounding box center [1490, 22] width 11 height 11
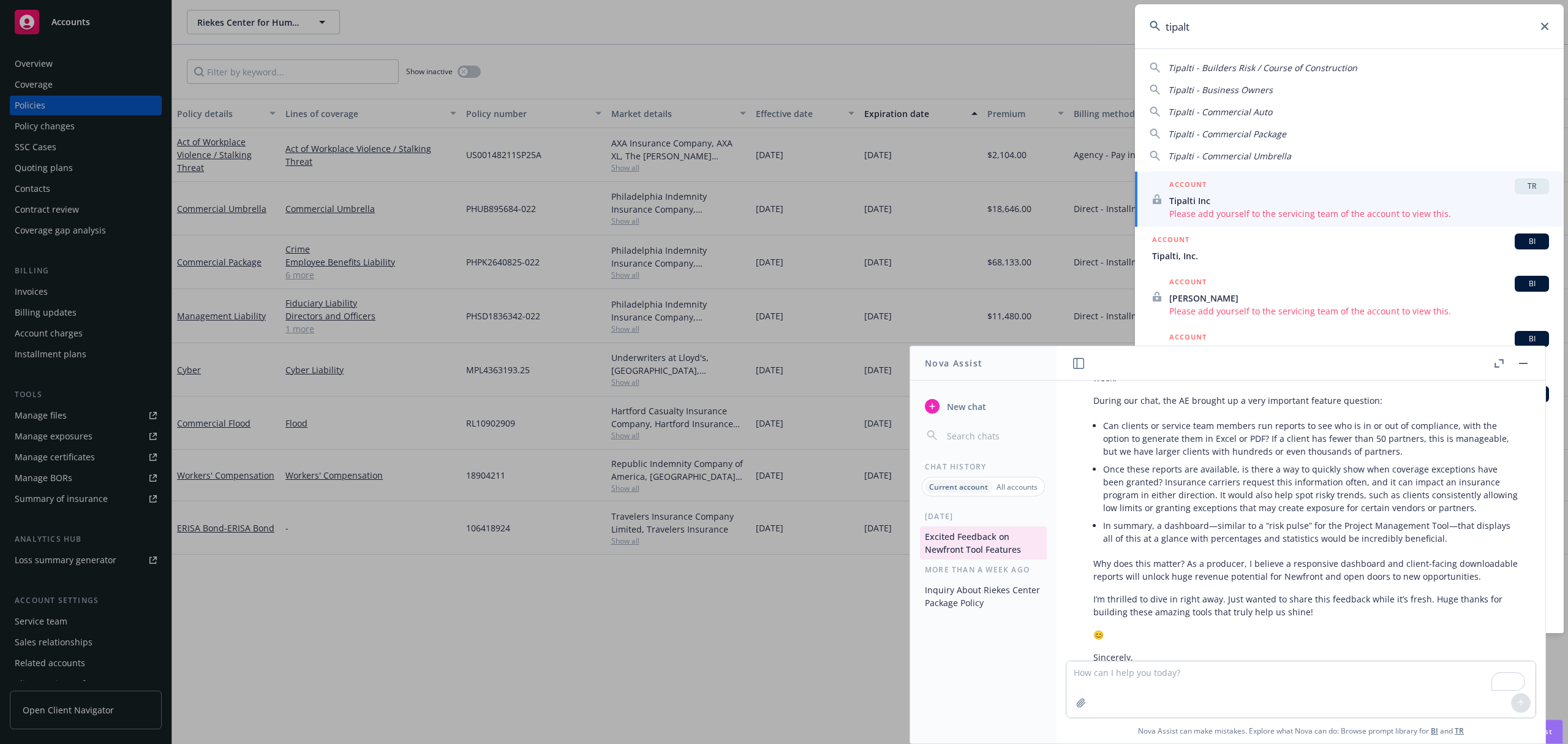
type input "tipalti"
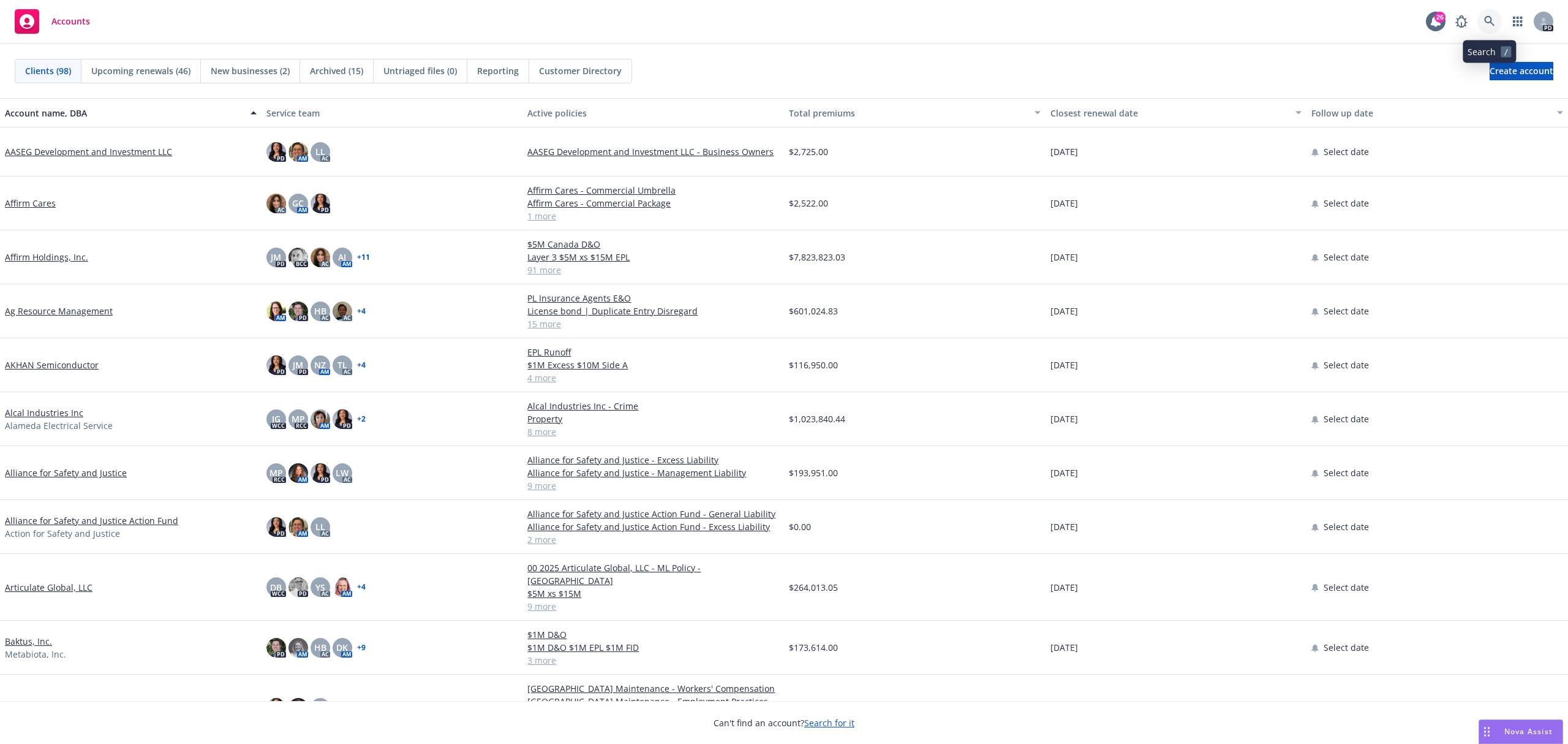
click at [1498, 25] on link at bounding box center [1490, 21] width 24 height 24
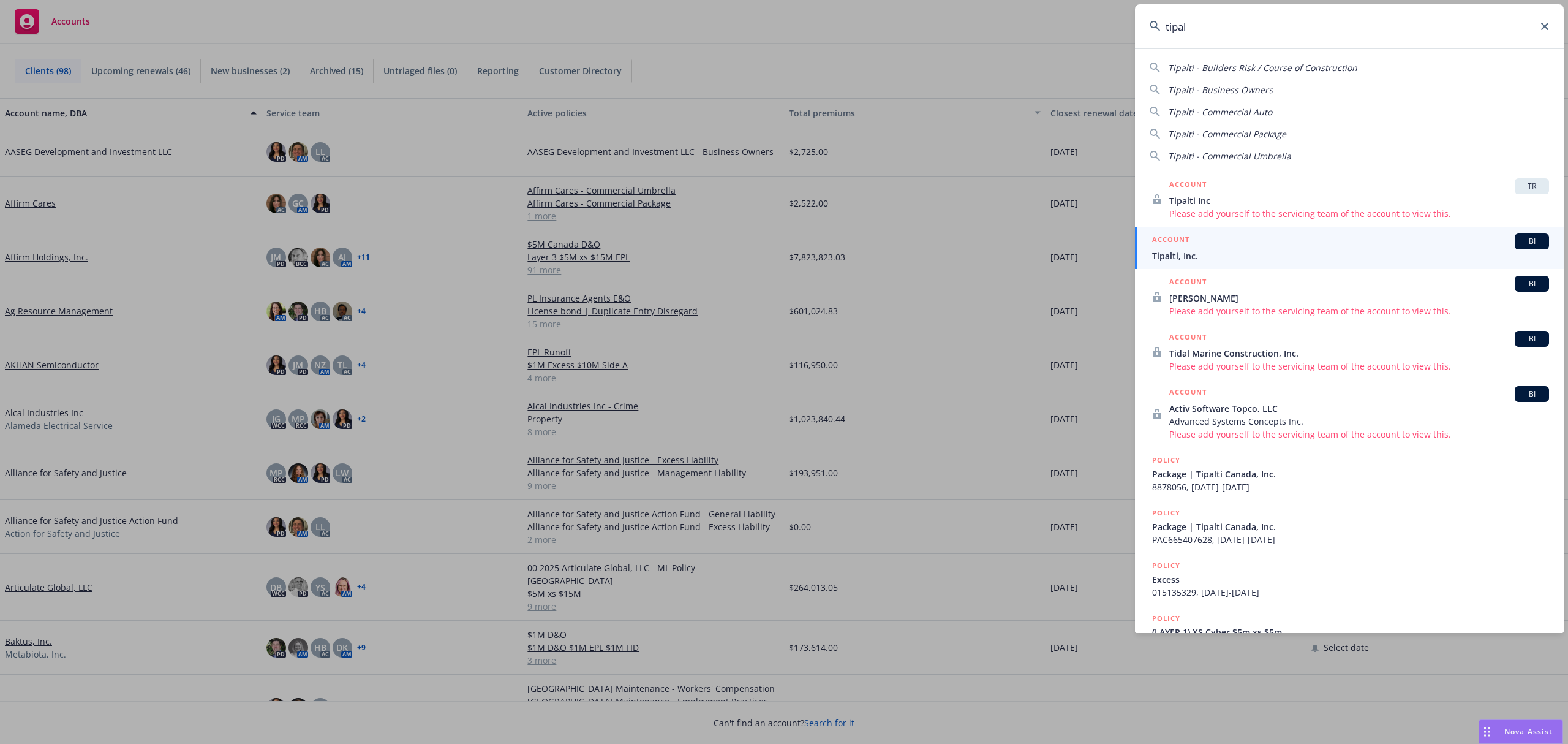
type input "tipal"
click at [1520, 243] on span "BI" at bounding box center [1532, 241] width 24 height 11
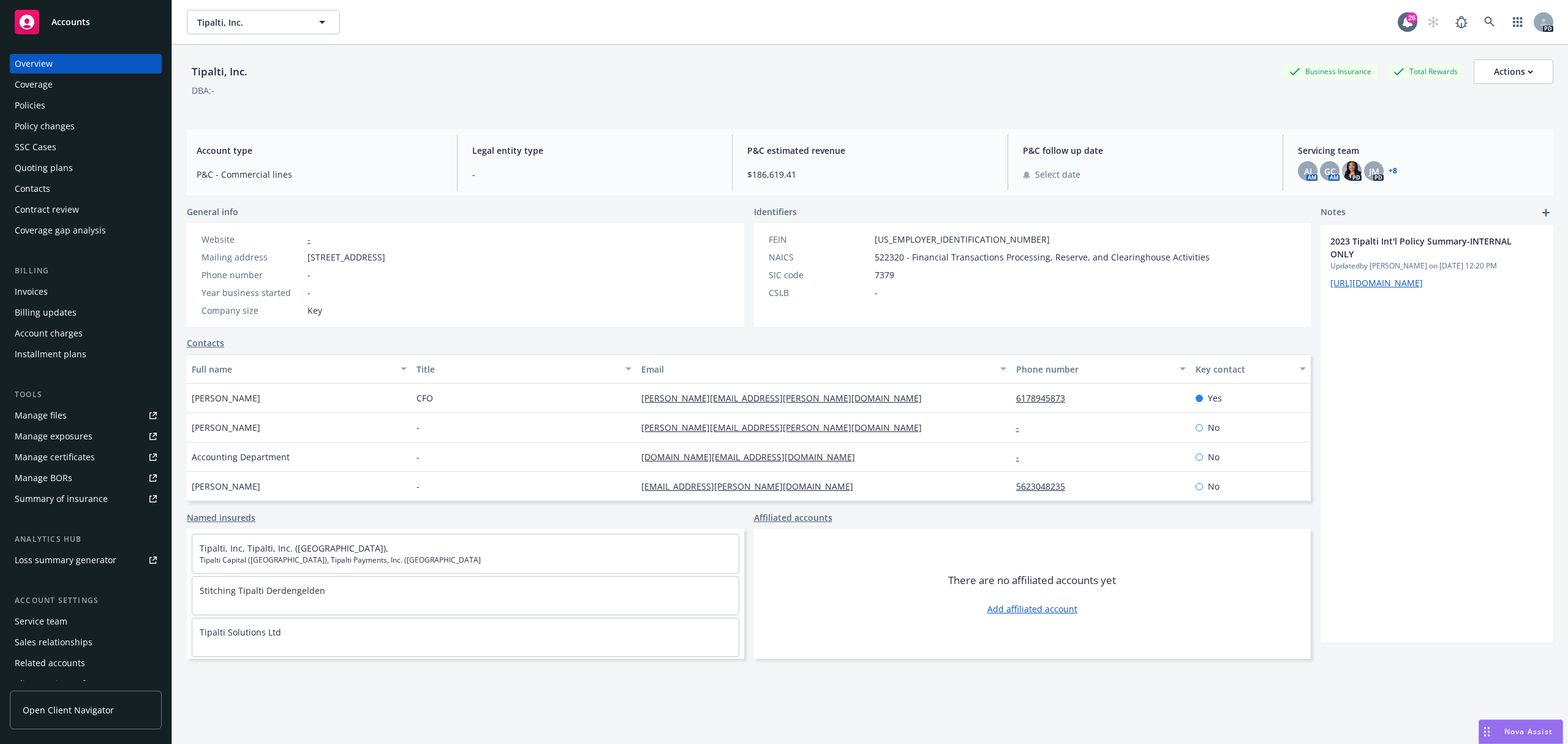
click at [44, 103] on div "Policies" at bounding box center [30, 106] width 31 height 20
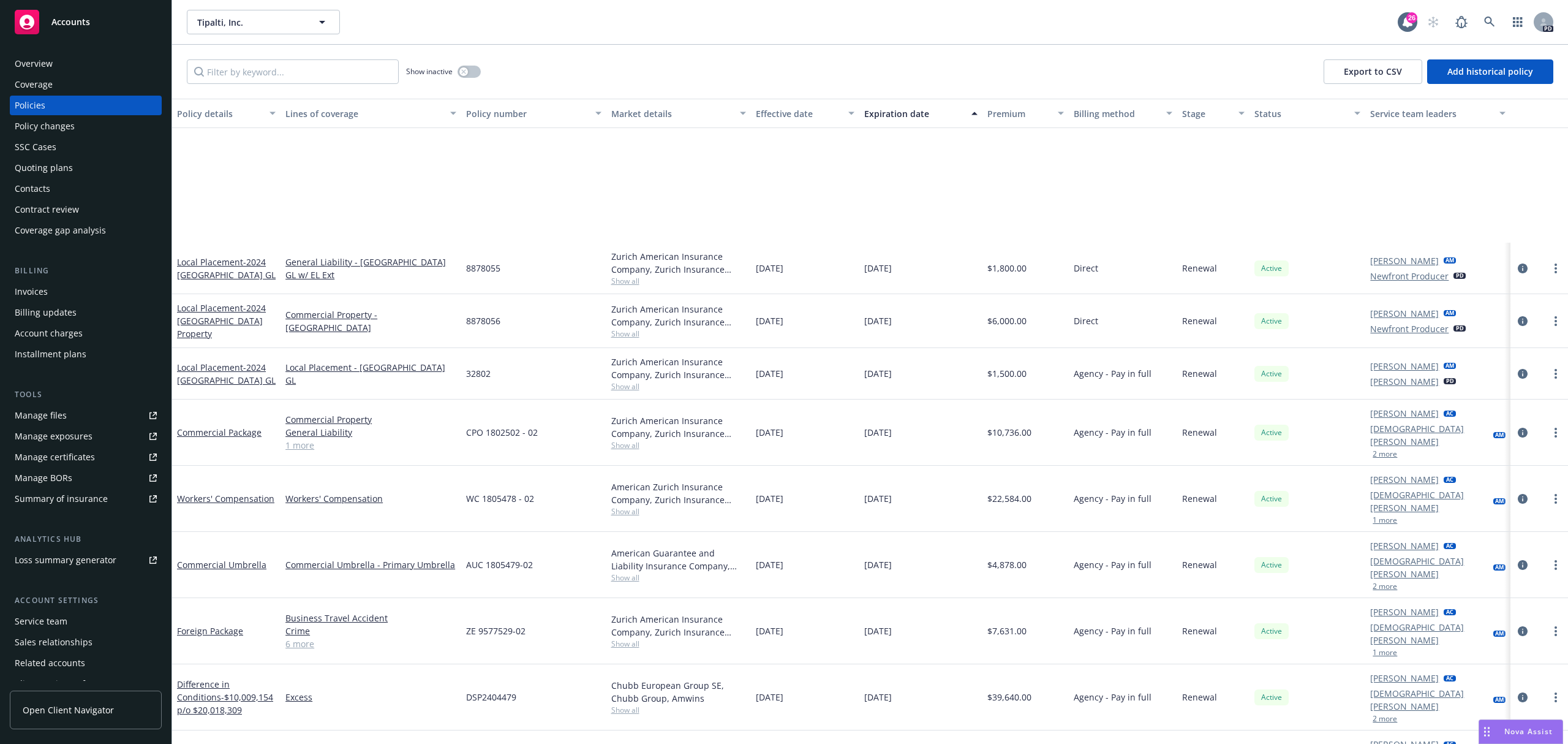
scroll to position [490, 0]
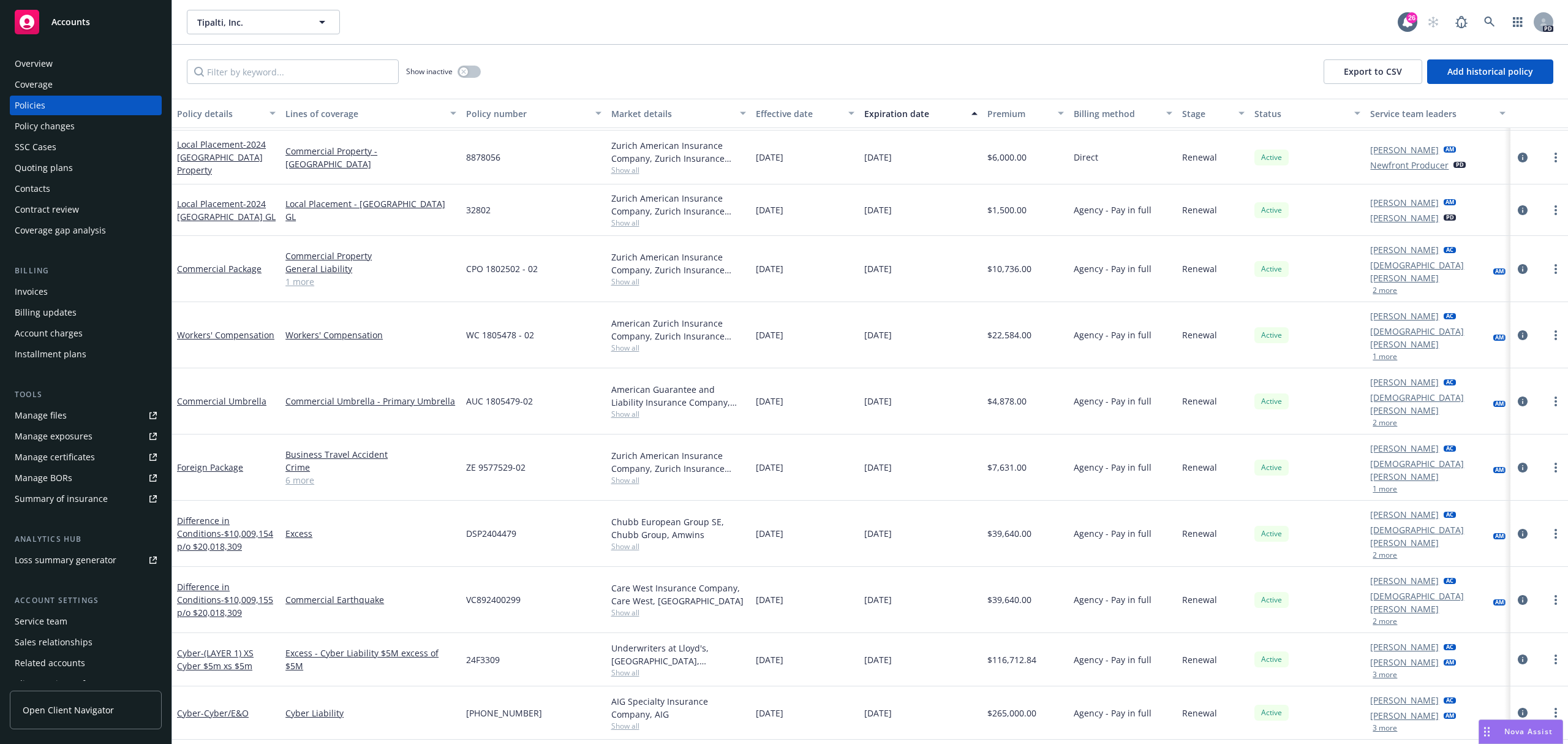
click at [302, 474] on link "6 more" at bounding box center [370, 480] width 171 height 13
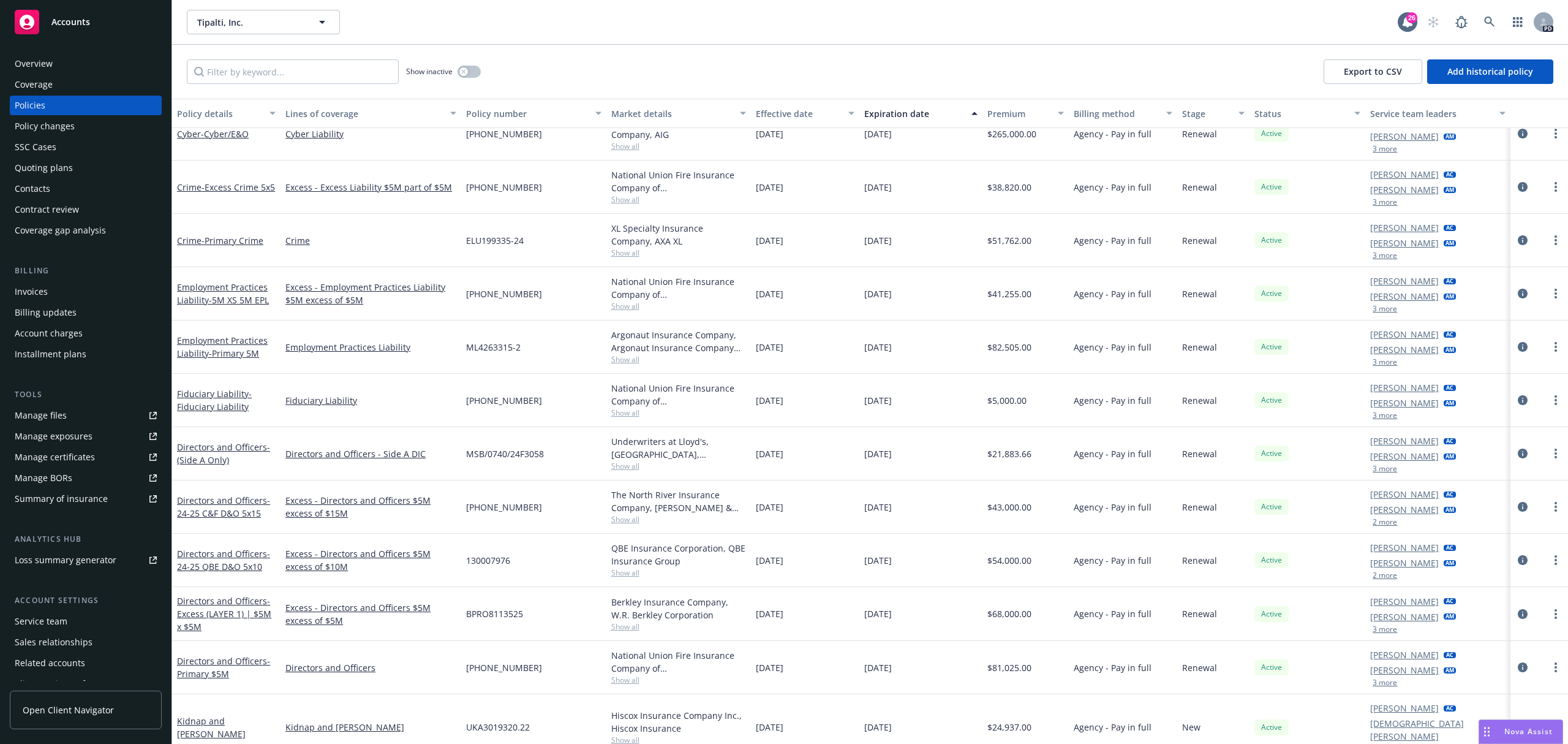
scroll to position [1020, 0]
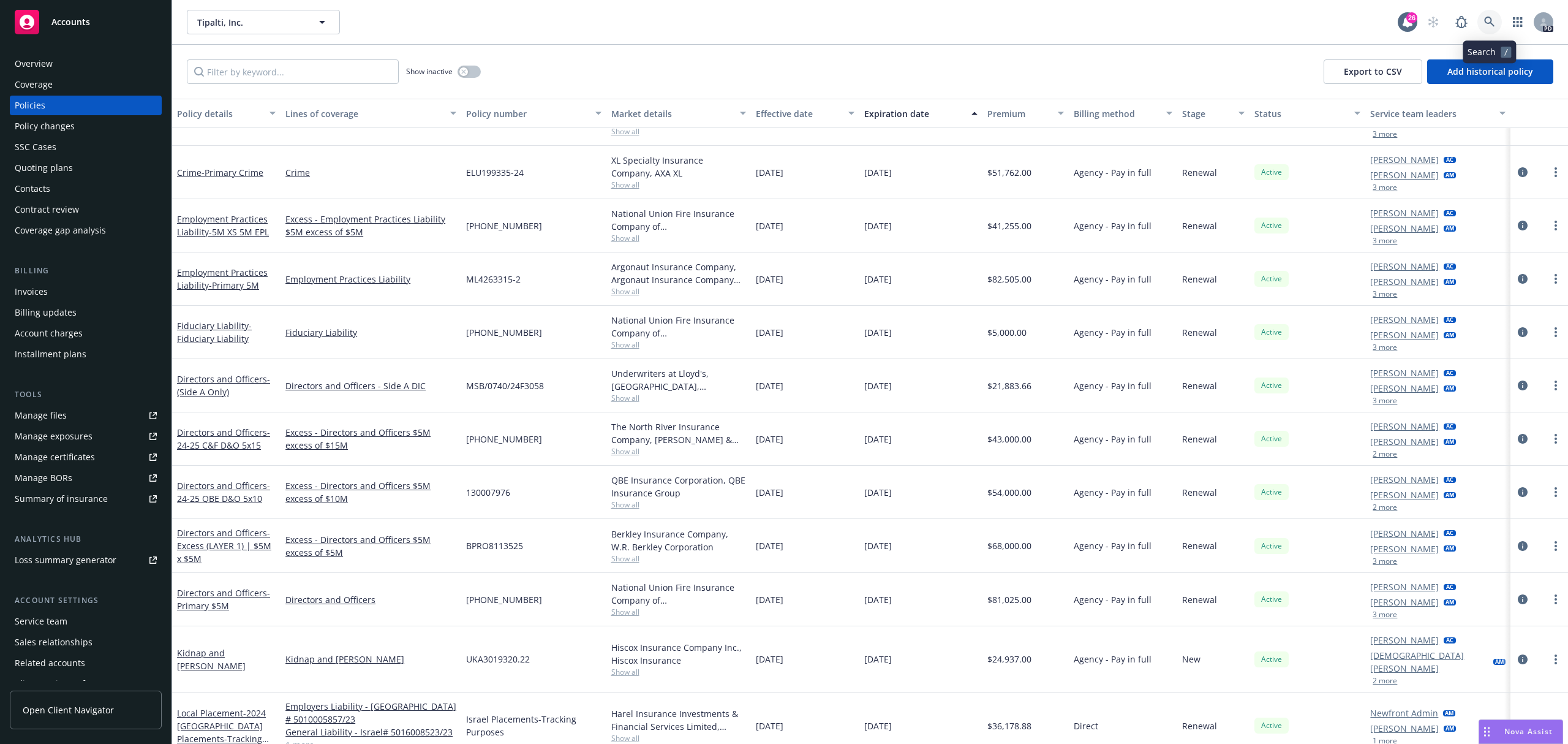
click at [1491, 20] on icon at bounding box center [1490, 22] width 11 height 11
